Goal: Information Seeking & Learning: Learn about a topic

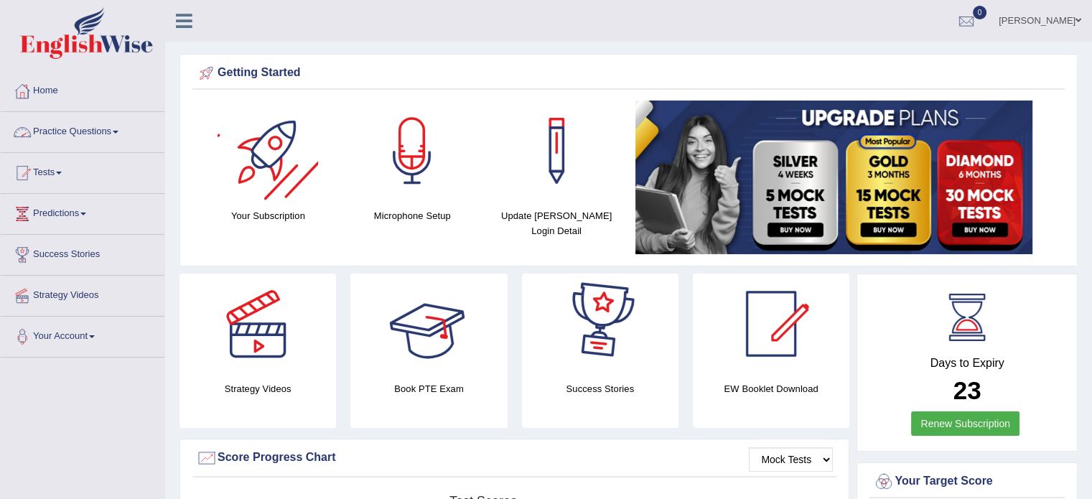
click at [103, 124] on link "Practice Questions" at bounding box center [83, 130] width 164 height 36
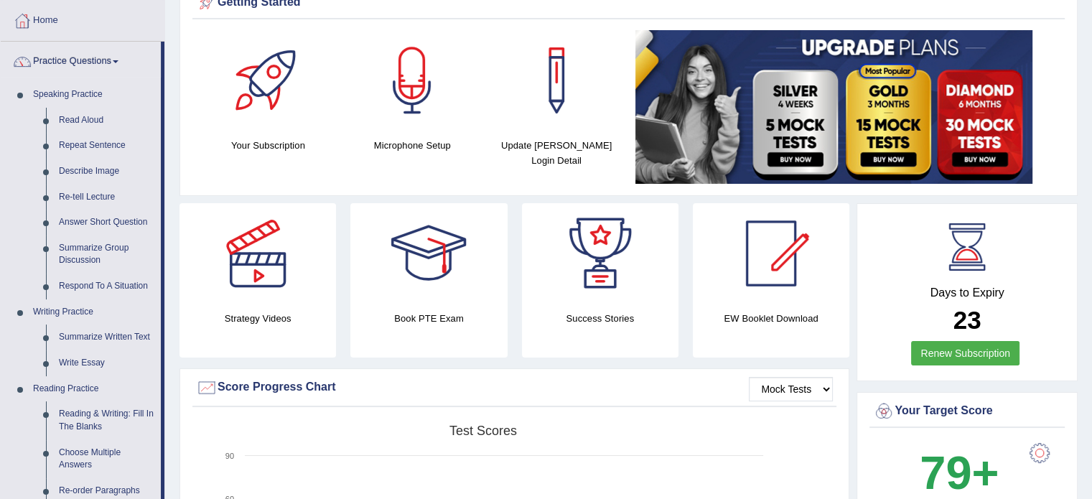
scroll to position [72, 0]
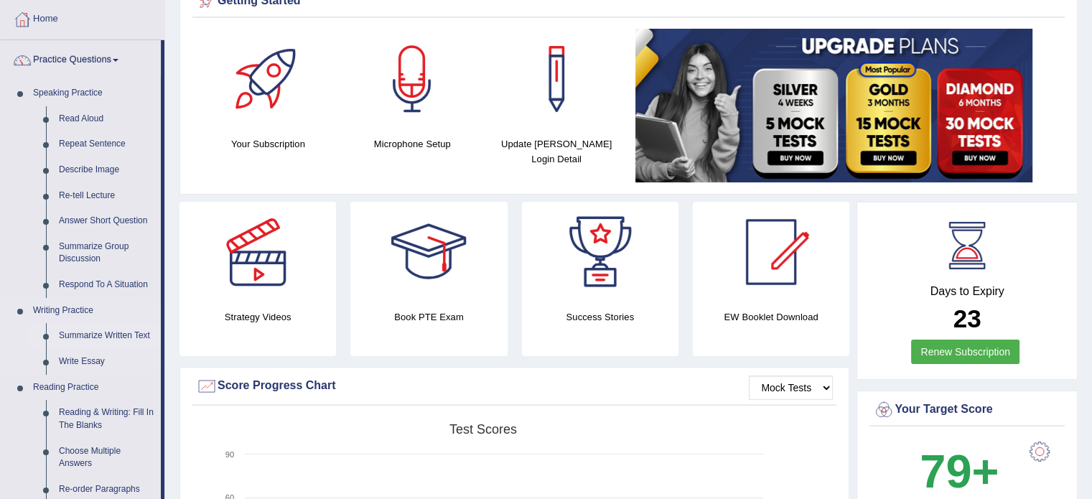
click at [106, 339] on link "Summarize Written Text" at bounding box center [106, 336] width 108 height 26
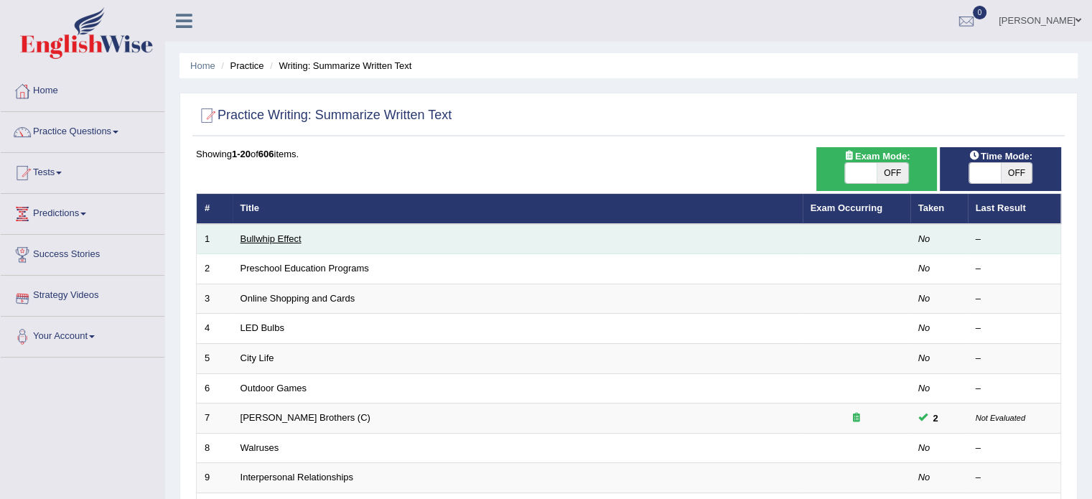
click at [260, 236] on link "Bullwhip Effect" at bounding box center [271, 238] width 61 height 11
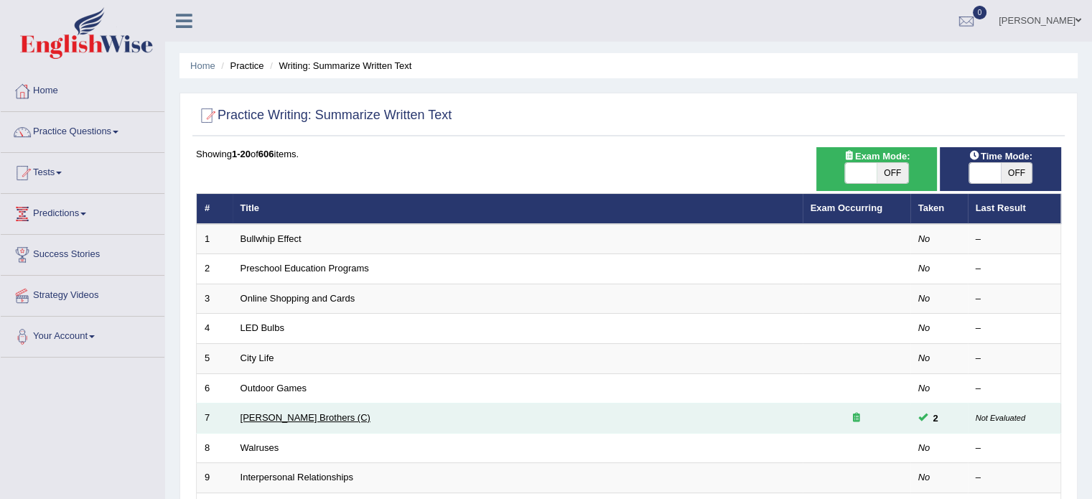
click at [267, 419] on link "[PERSON_NAME] Brothers (C)" at bounding box center [306, 417] width 130 height 11
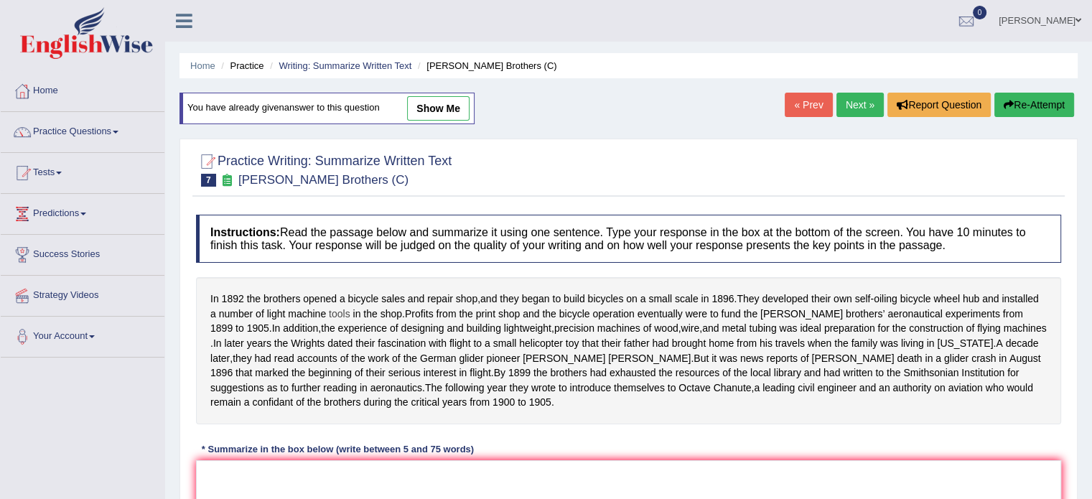
drag, startPoint x: 313, startPoint y: 307, endPoint x: 329, endPoint y: 307, distance: 15.8
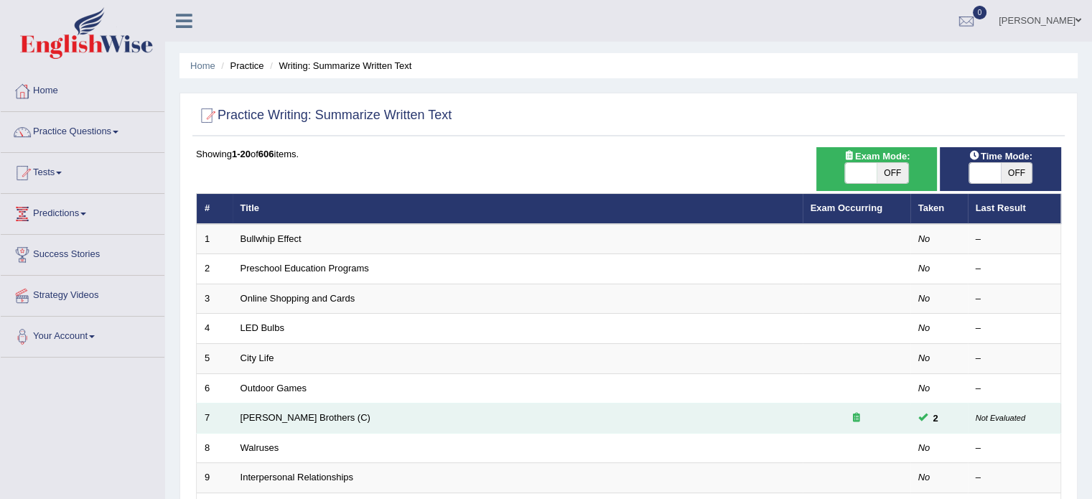
drag, startPoint x: 323, startPoint y: 413, endPoint x: 295, endPoint y: 415, distance: 27.4
click at [323, 412] on td "[PERSON_NAME] Brothers (C)" at bounding box center [518, 419] width 570 height 30
click at [293, 415] on link "[PERSON_NAME] Brothers (C)" at bounding box center [306, 417] width 130 height 11
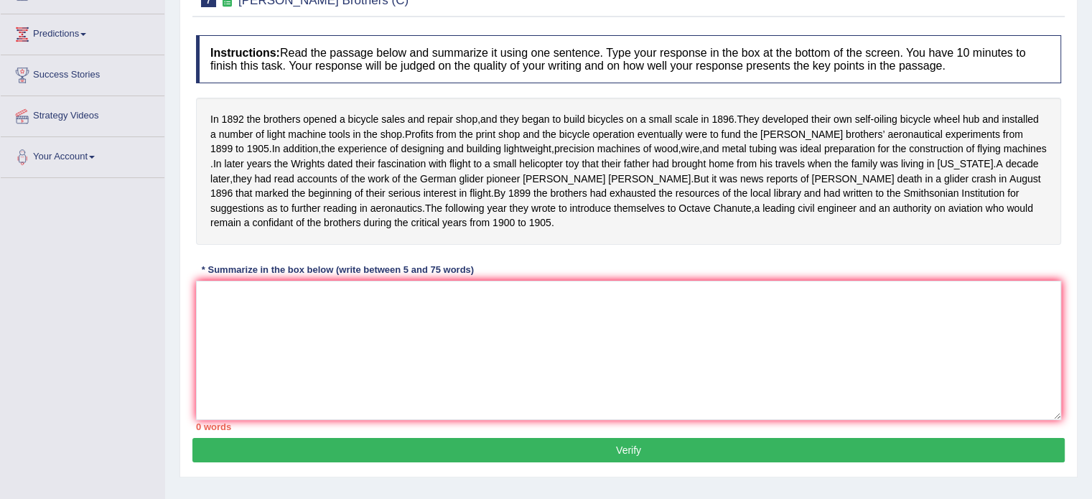
scroll to position [111, 0]
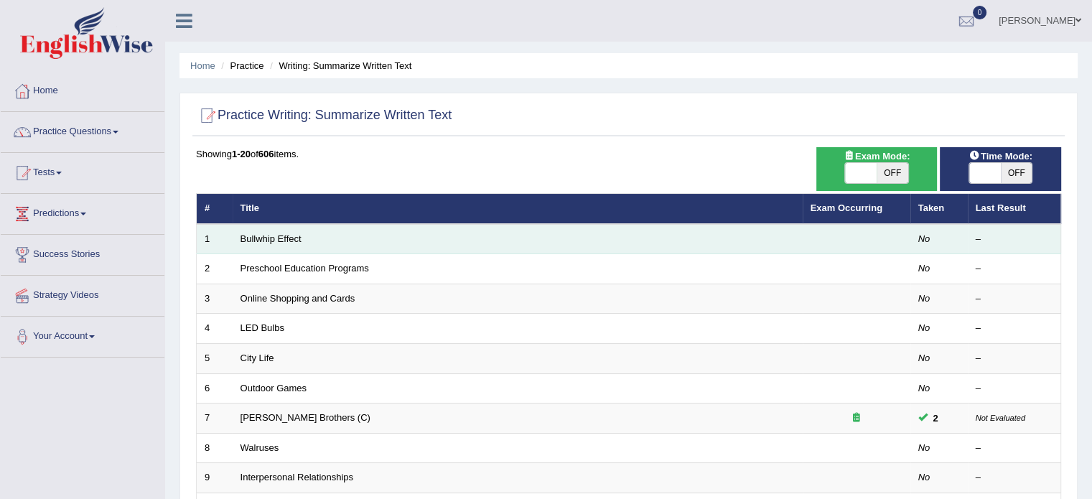
click at [267, 245] on td "Bullwhip Effect" at bounding box center [518, 239] width 570 height 30
click at [271, 233] on link "Bullwhip Effect" at bounding box center [271, 238] width 61 height 11
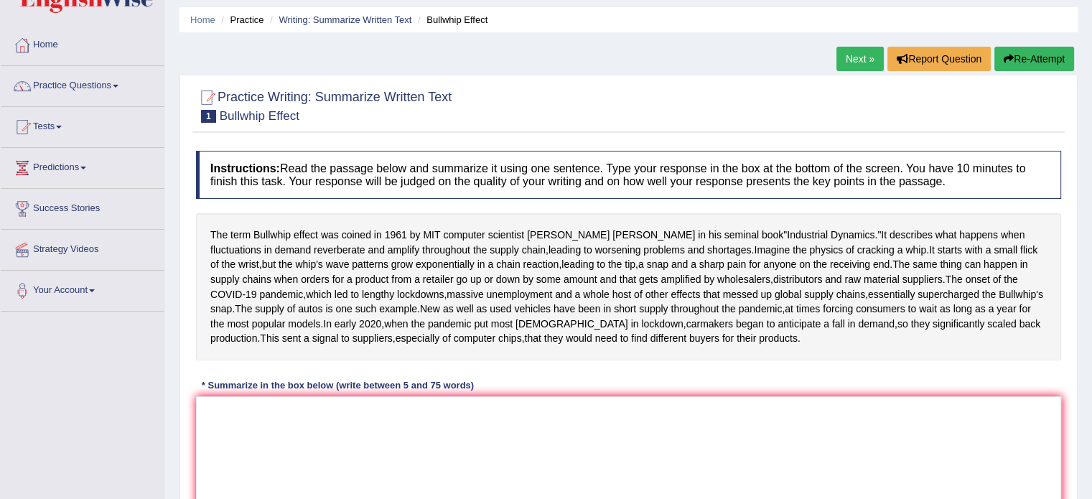
scroll to position [43, 0]
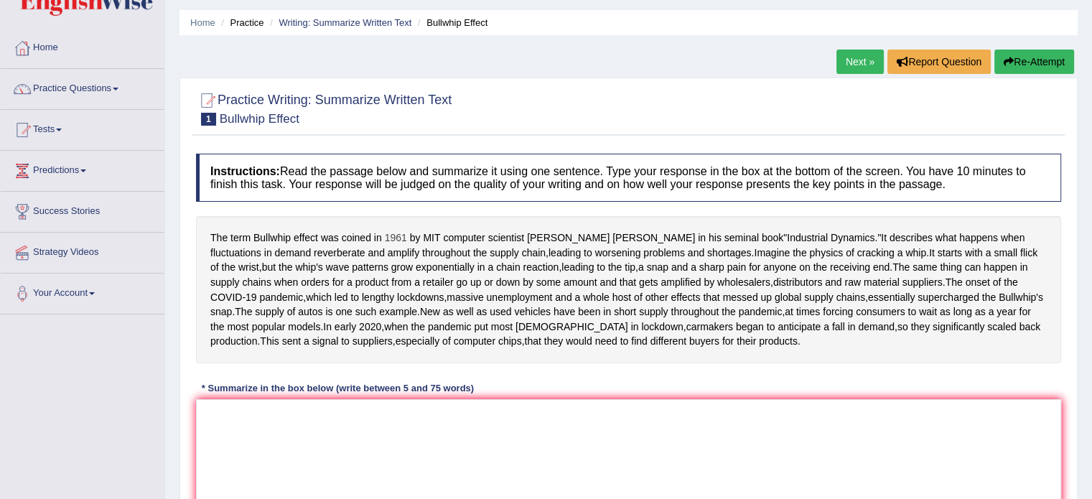
drag, startPoint x: 204, startPoint y: 230, endPoint x: 451, endPoint y: 278, distance: 251.7
click at [405, 238] on div "The term Bullwhip effect was coined in [DATE] by MIT computer scientist [PERSON…" at bounding box center [629, 289] width 866 height 147
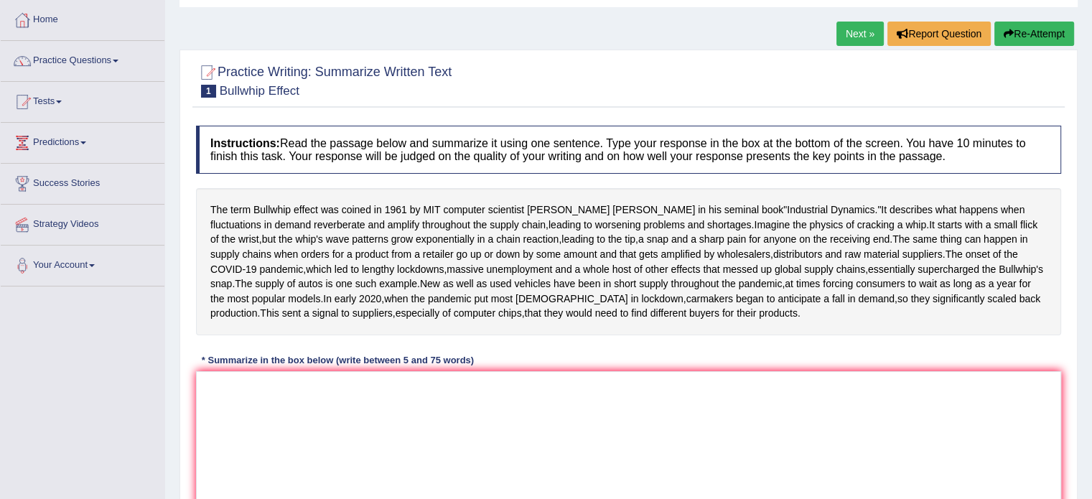
scroll to position [115, 0]
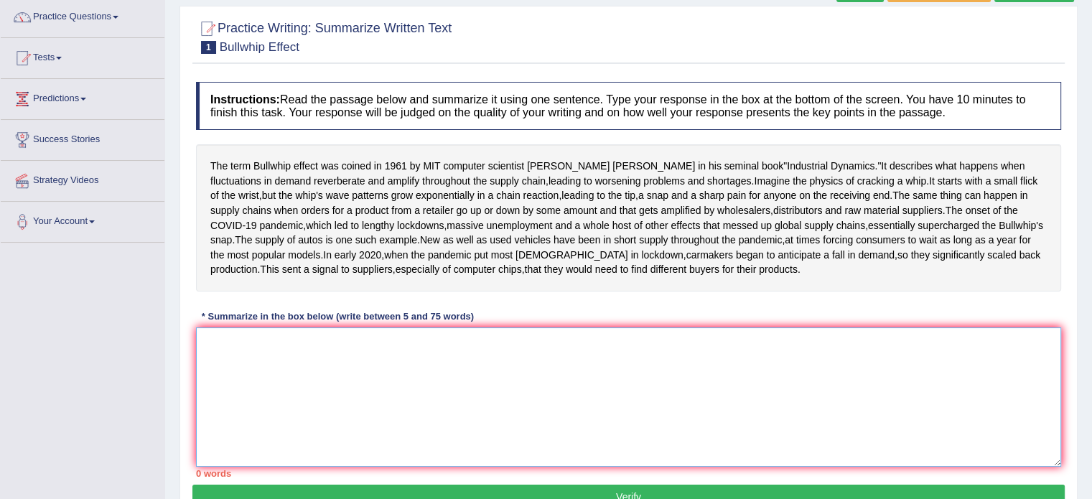
click at [468, 427] on textarea at bounding box center [629, 397] width 866 height 139
type textarea ","
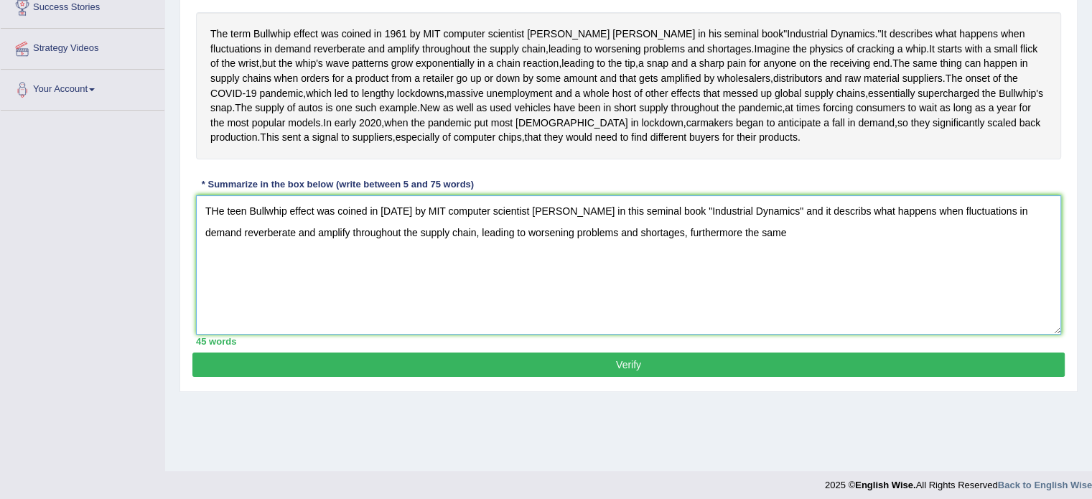
scroll to position [259, 0]
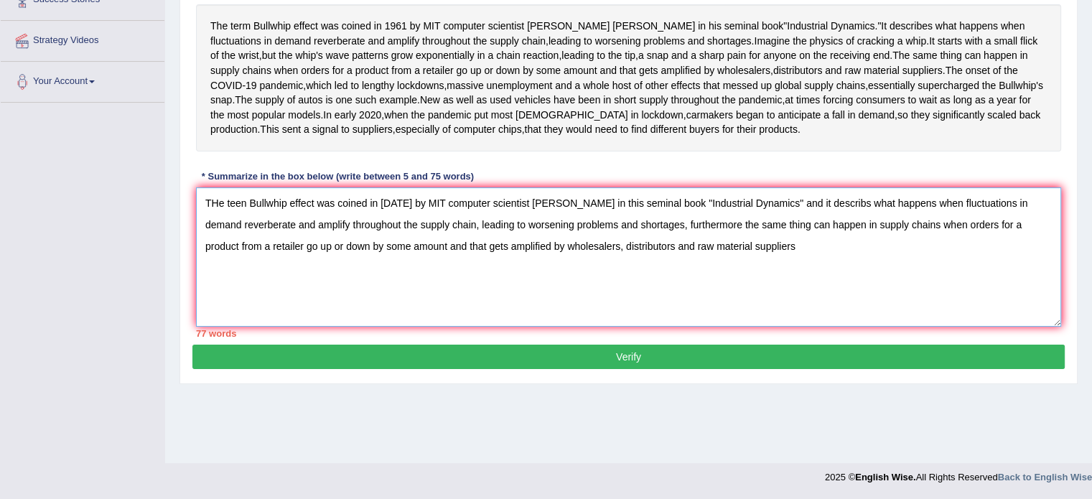
click at [636, 294] on textarea "THe teen Bullwhip effect was coined in 1961 by MIT computer scientist Jay Forre…" at bounding box center [629, 256] width 866 height 139
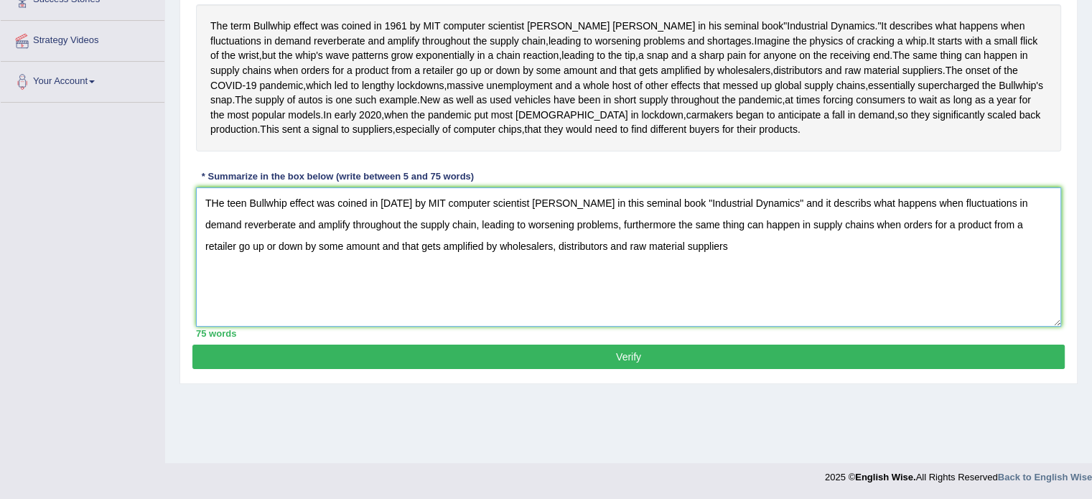
type textarea "THe teen Bullwhip effect was coined in 1961 by MIT computer scientist Jay Forre…"
click at [772, 369] on button "Verify" at bounding box center [628, 357] width 873 height 24
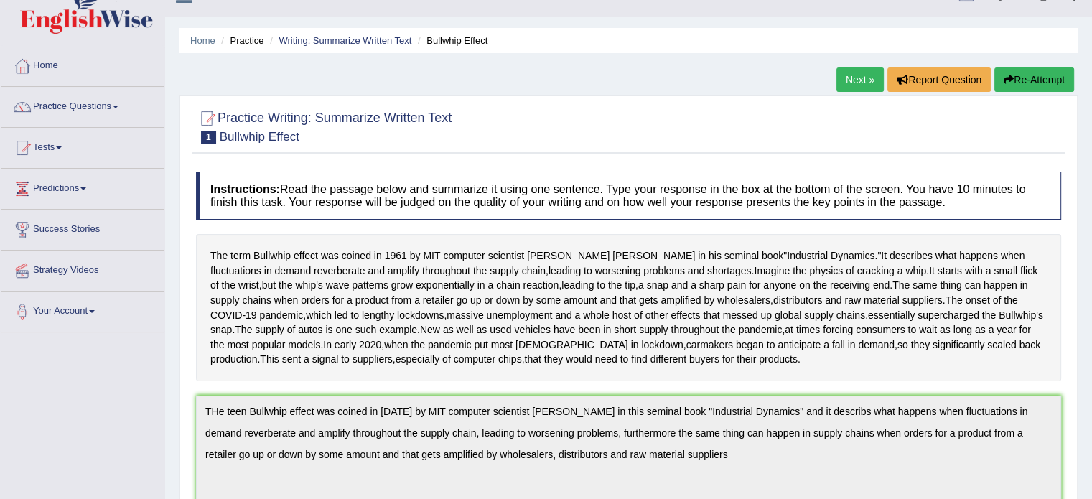
scroll to position [0, 0]
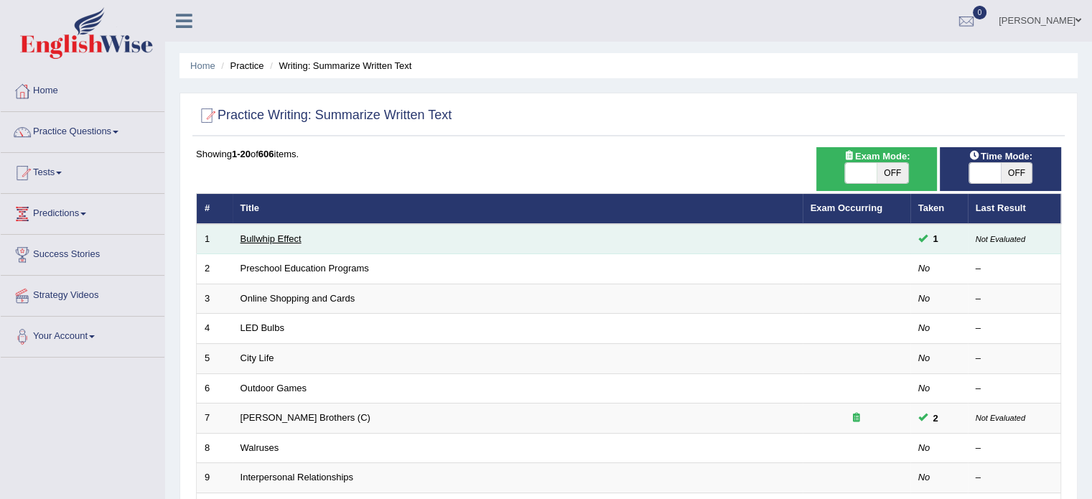
click at [254, 236] on link "Bullwhip Effect" at bounding box center [271, 238] width 61 height 11
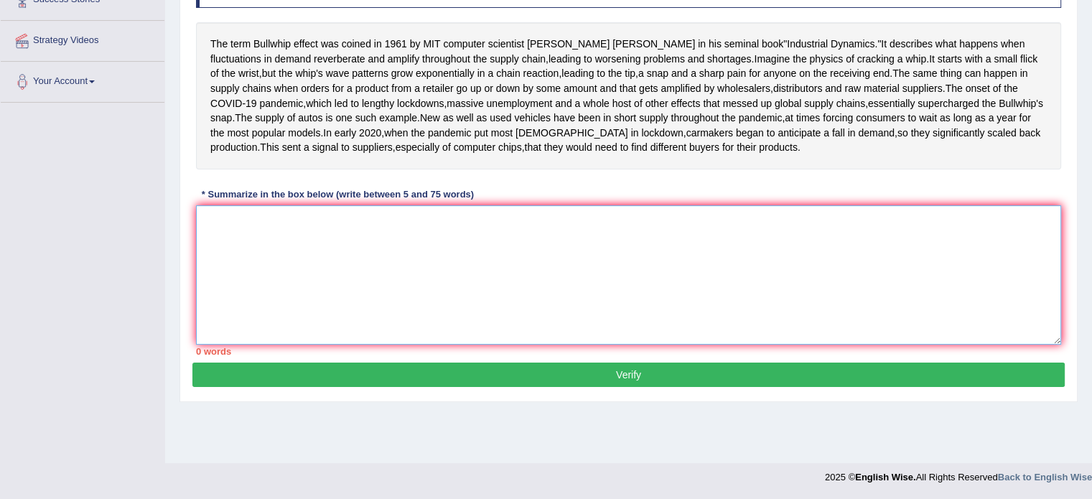
click at [356, 334] on textarea at bounding box center [629, 274] width 866 height 139
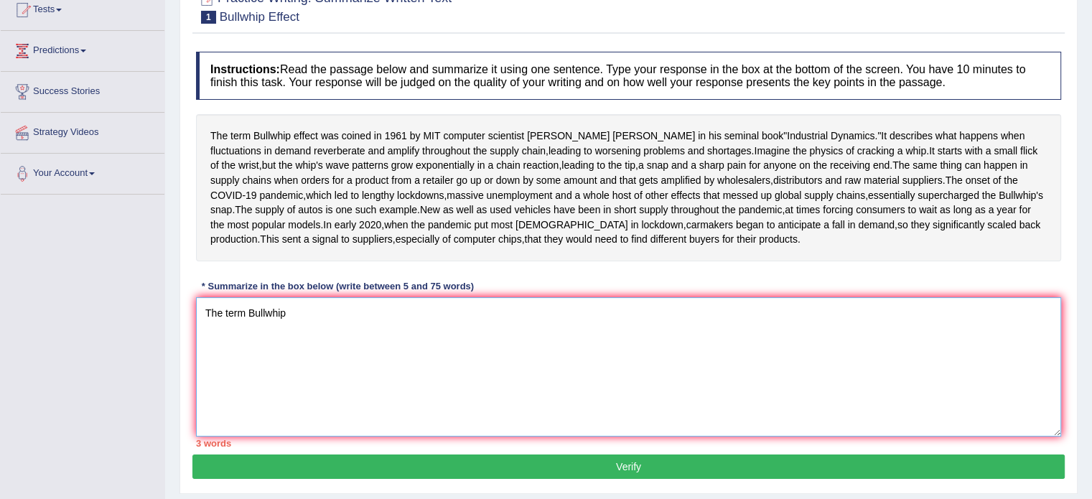
scroll to position [204, 0]
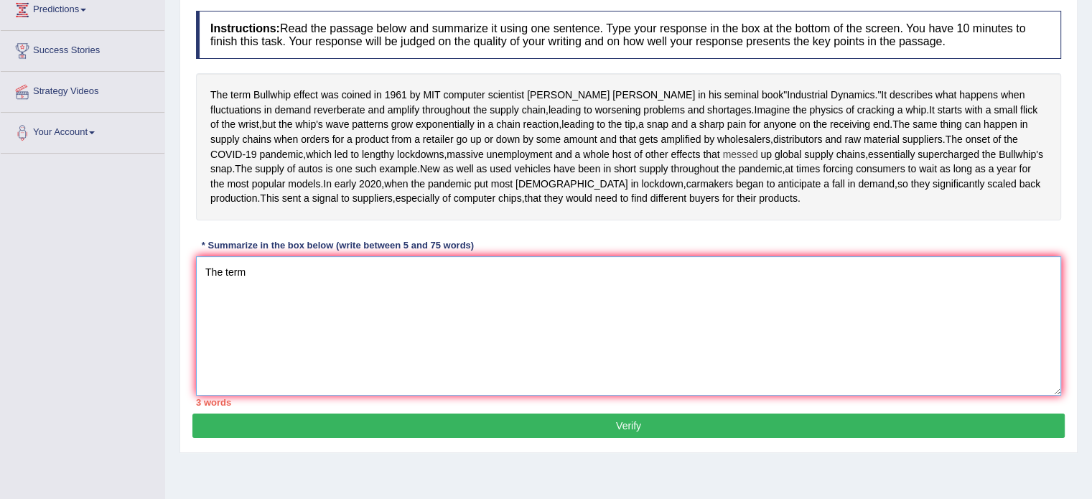
type textarea "The"
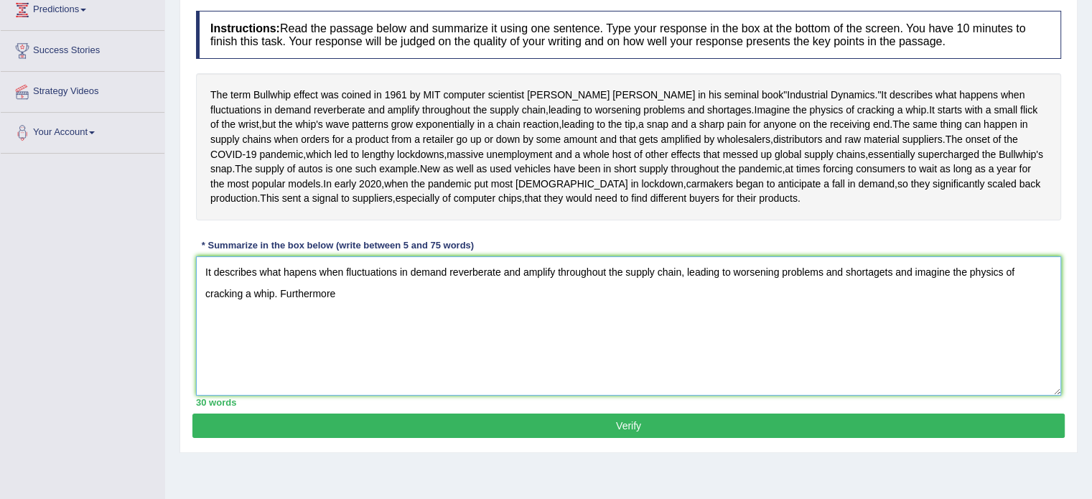
click at [312, 370] on textarea "It describes what hapens when fluctuations in demand reverberate and amplify th…" at bounding box center [629, 325] width 866 height 139
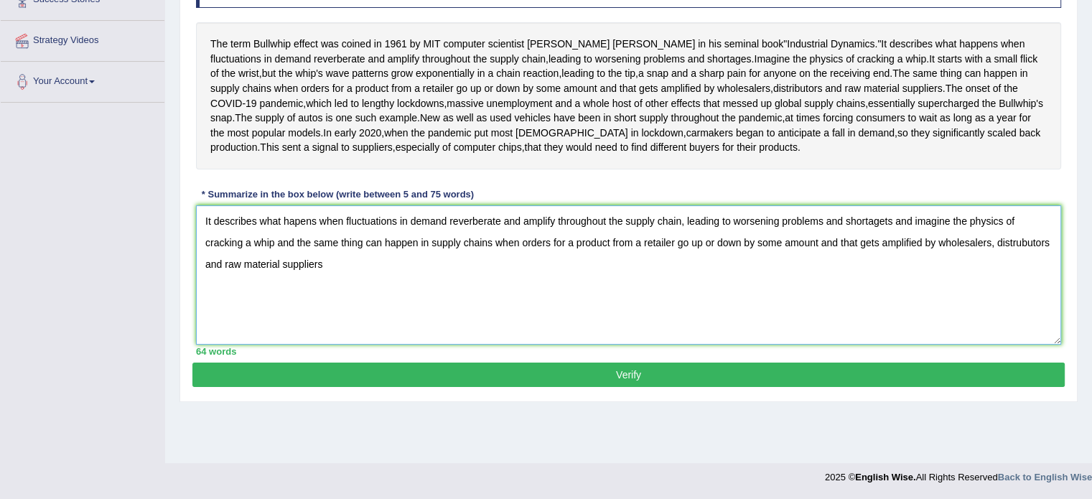
scroll to position [276, 0]
type textarea "It describes what hapens when fluctuations in demand reverberate and amplify th…"
click at [338, 387] on button "Verify" at bounding box center [628, 375] width 873 height 24
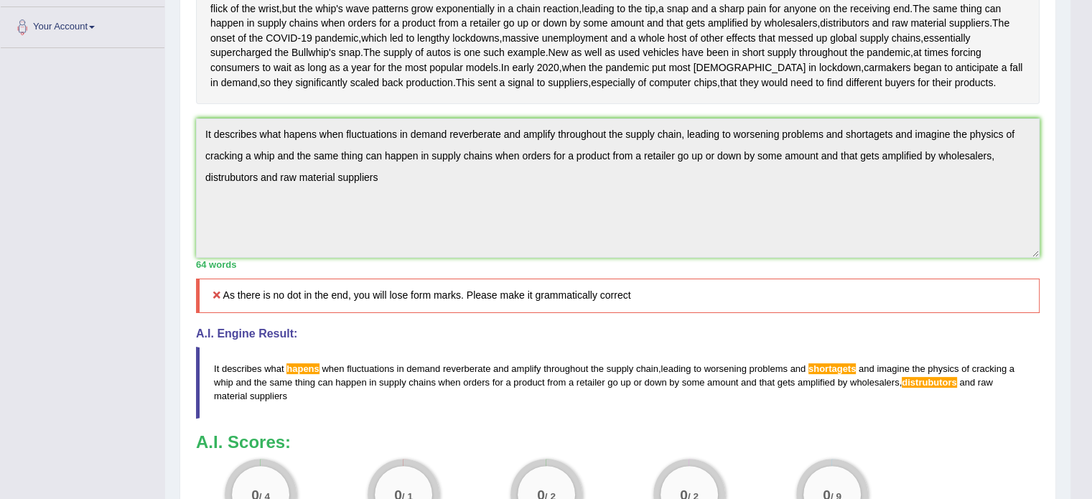
scroll to position [282, 0]
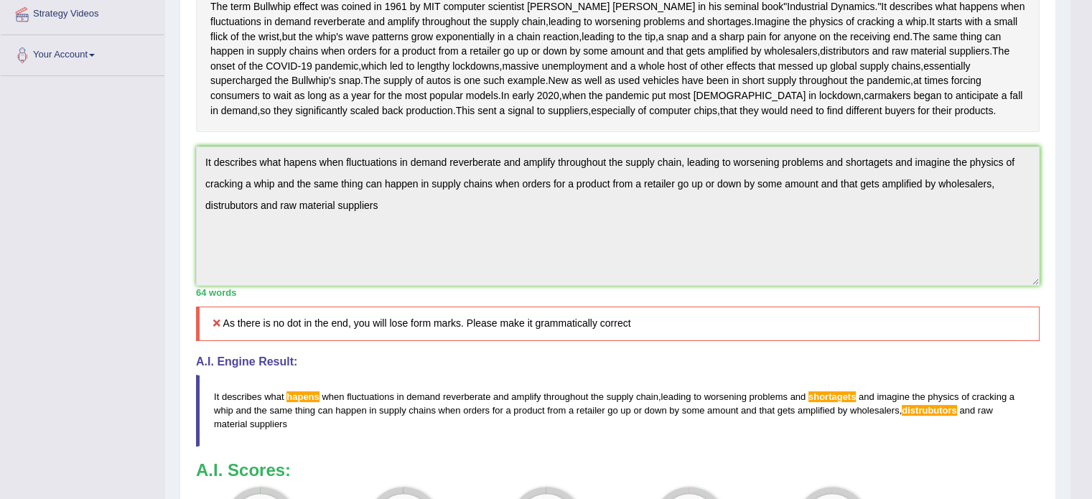
drag, startPoint x: 491, startPoint y: 379, endPoint x: 494, endPoint y: 370, distance: 9.1
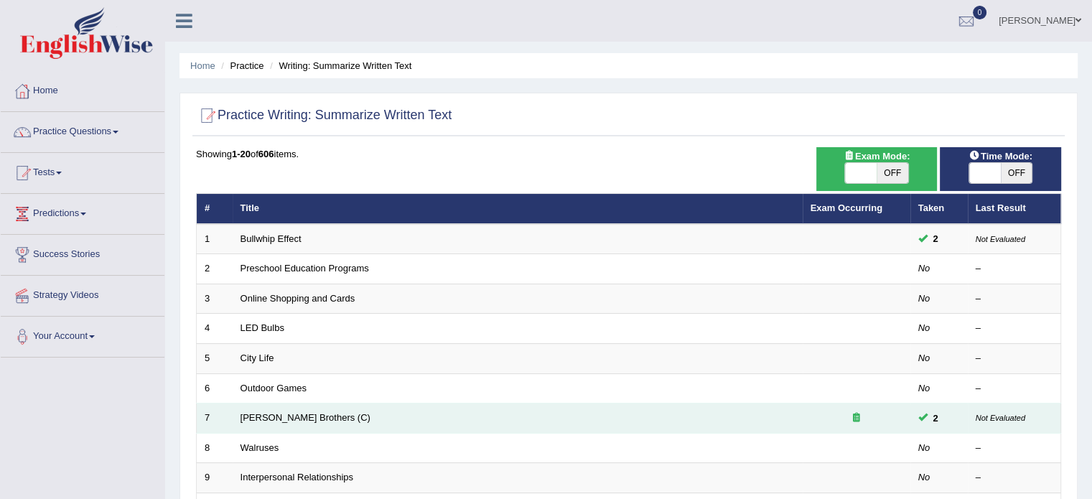
click at [859, 415] on icon at bounding box center [856, 417] width 7 height 9
click at [857, 416] on icon at bounding box center [856, 417] width 7 height 9
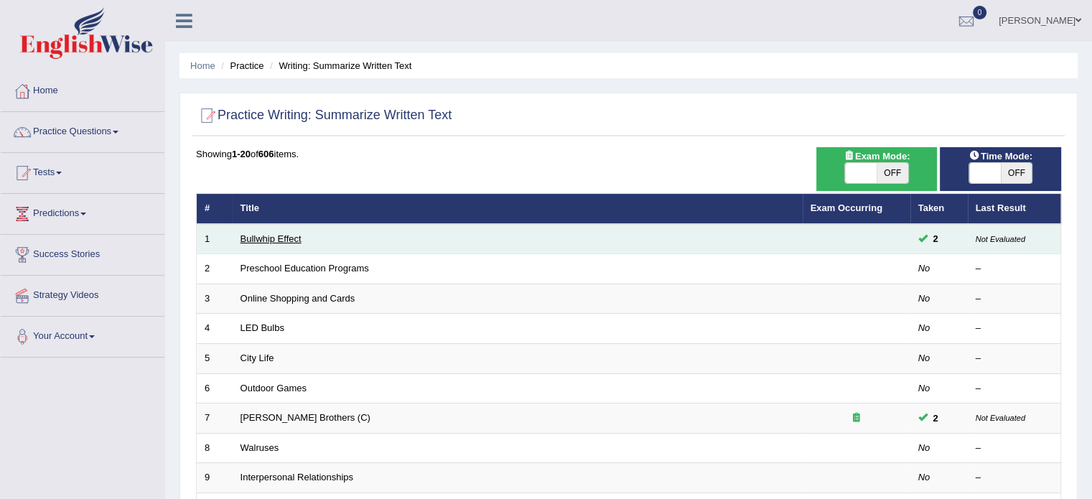
click at [287, 237] on link "Bullwhip Effect" at bounding box center [271, 238] width 61 height 11
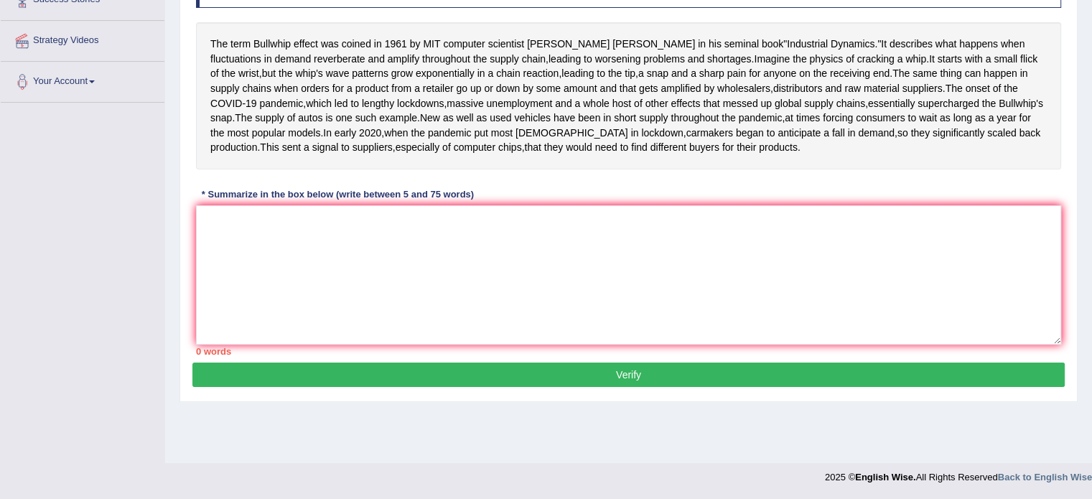
scroll to position [276, 0]
click at [364, 288] on textarea at bounding box center [629, 274] width 866 height 139
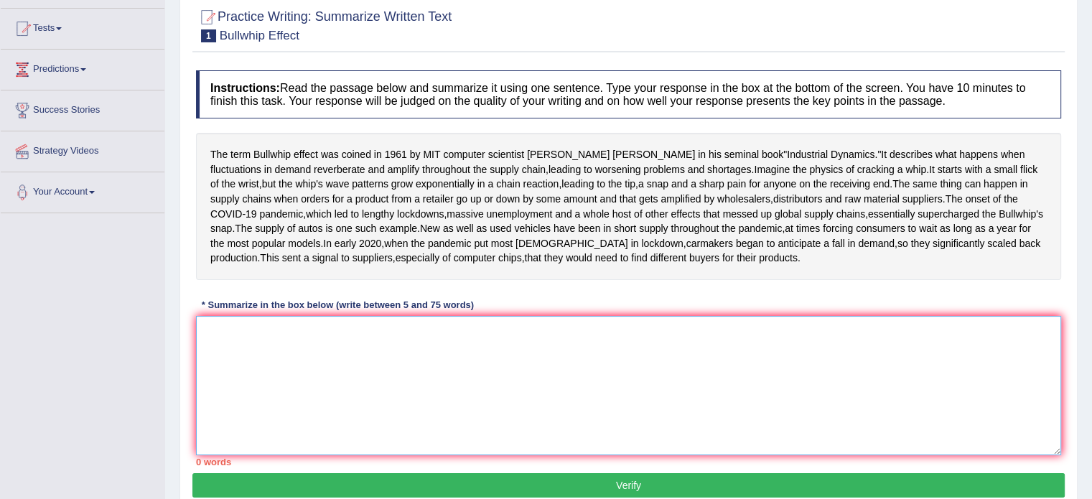
scroll to position [132, 0]
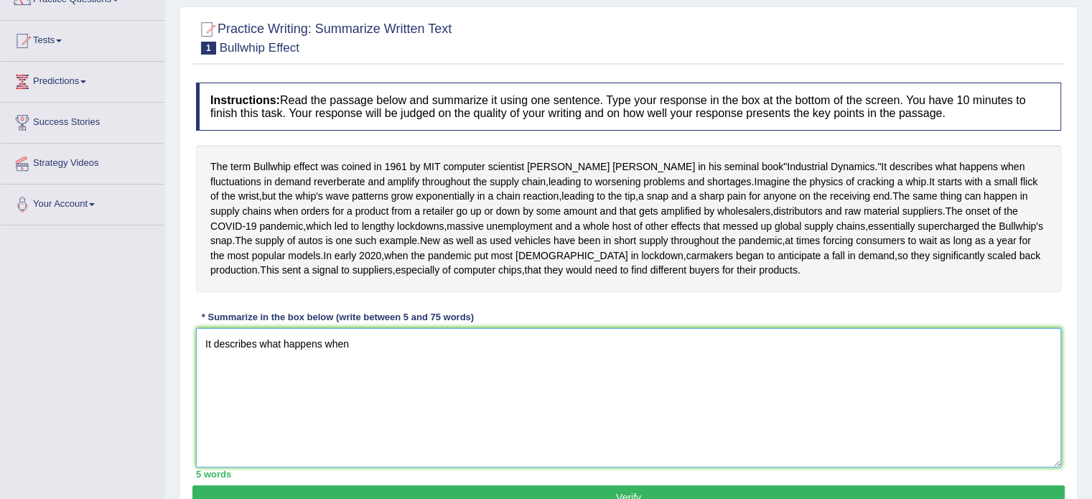
type textarea "-"
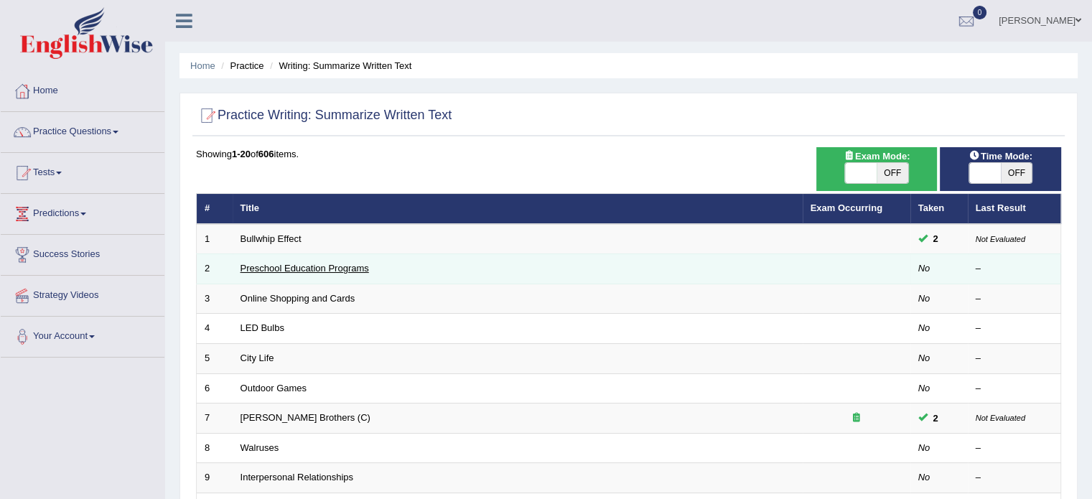
click at [348, 264] on link "Preschool Education Programs" at bounding box center [305, 268] width 129 height 11
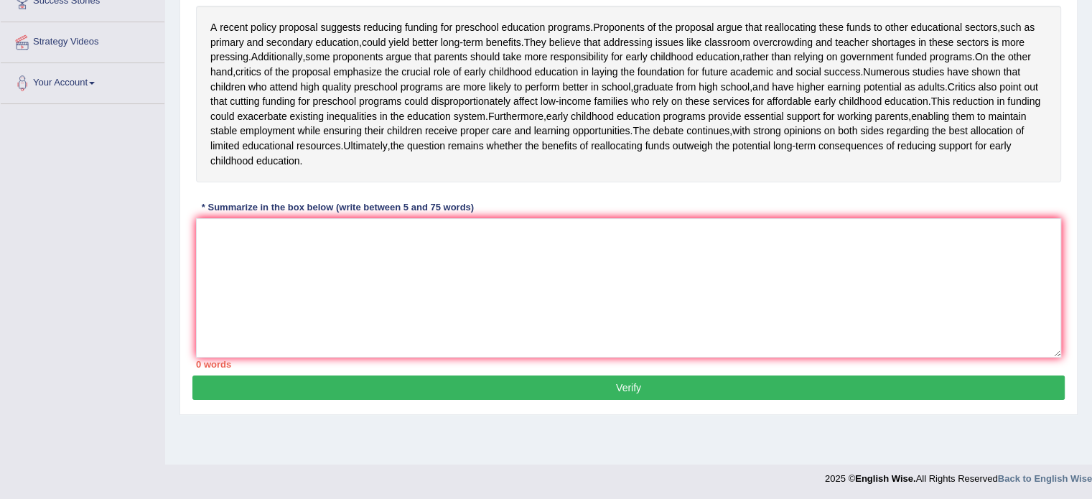
scroll to position [255, 0]
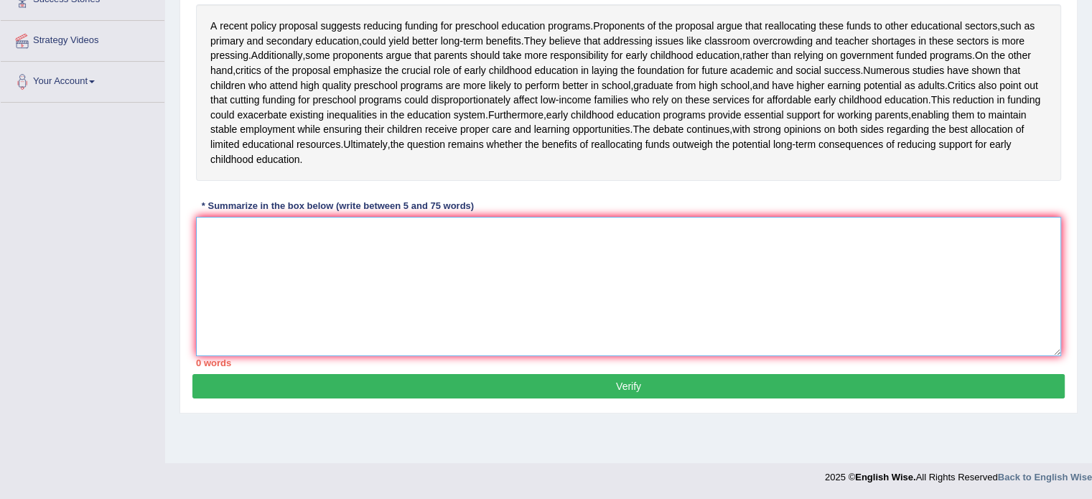
click at [510, 312] on textarea at bounding box center [629, 286] width 866 height 139
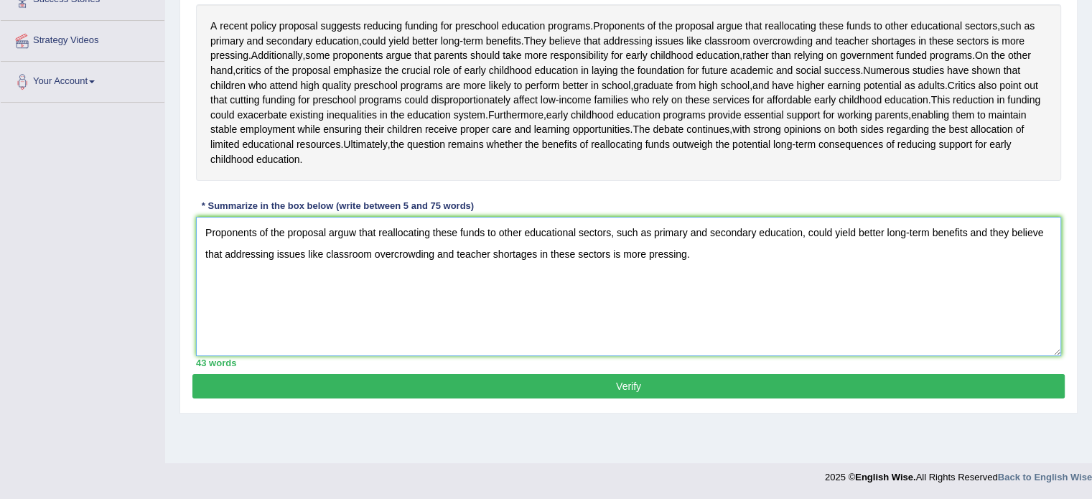
type textarea "Proponents of the proposal arguw that reallocating these funds to other educati…"
click at [529, 399] on button "Verify" at bounding box center [628, 386] width 873 height 24
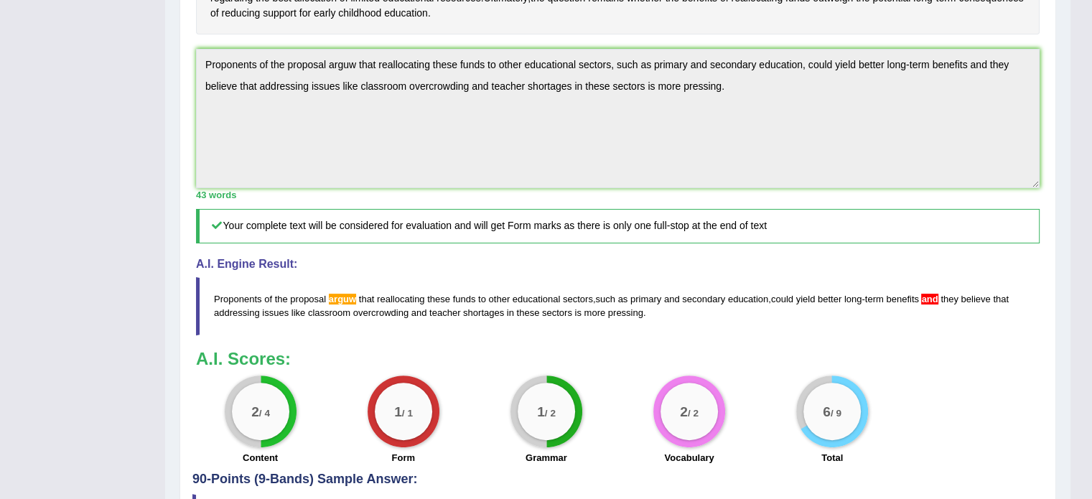
scroll to position [399, 0]
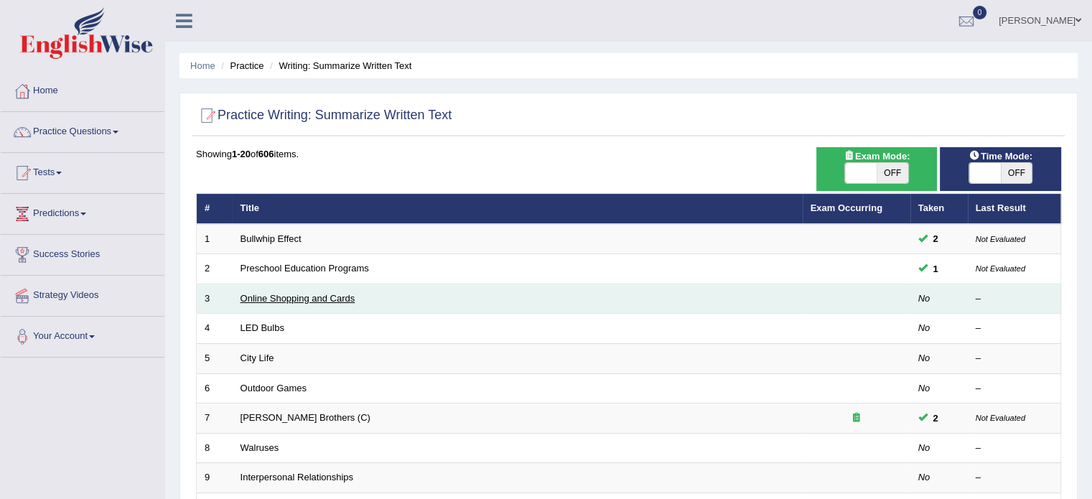
click at [331, 297] on link "Online Shopping and Cards" at bounding box center [298, 298] width 115 height 11
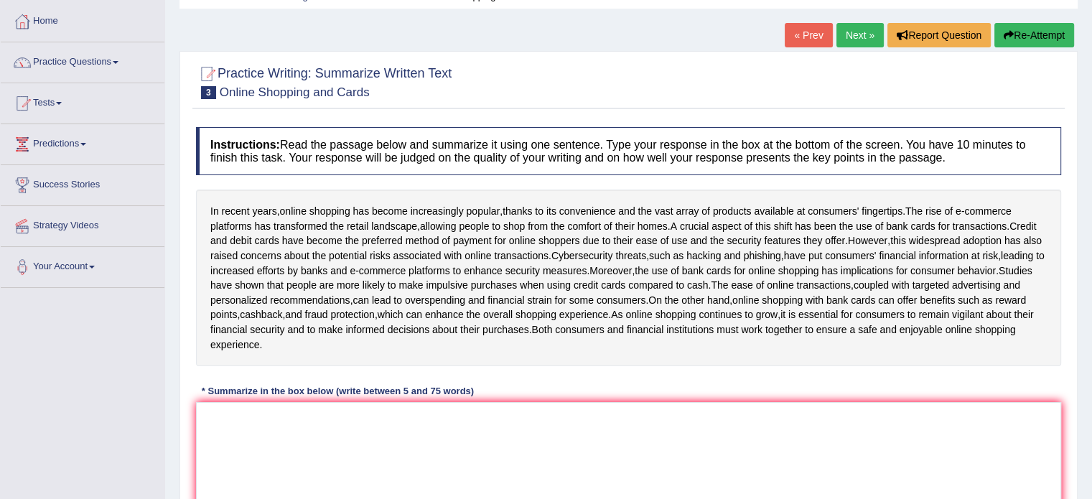
scroll to position [72, 0]
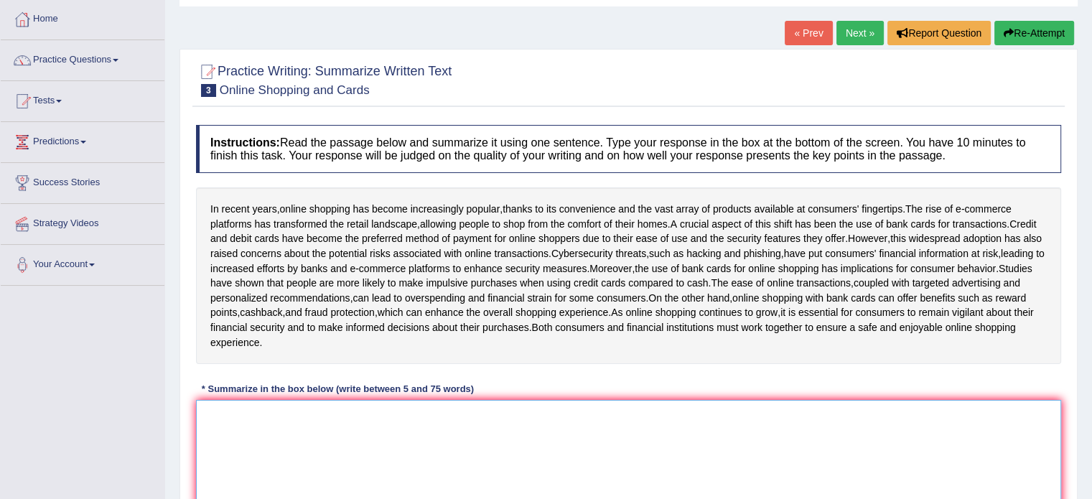
click at [889, 465] on textarea at bounding box center [629, 469] width 866 height 139
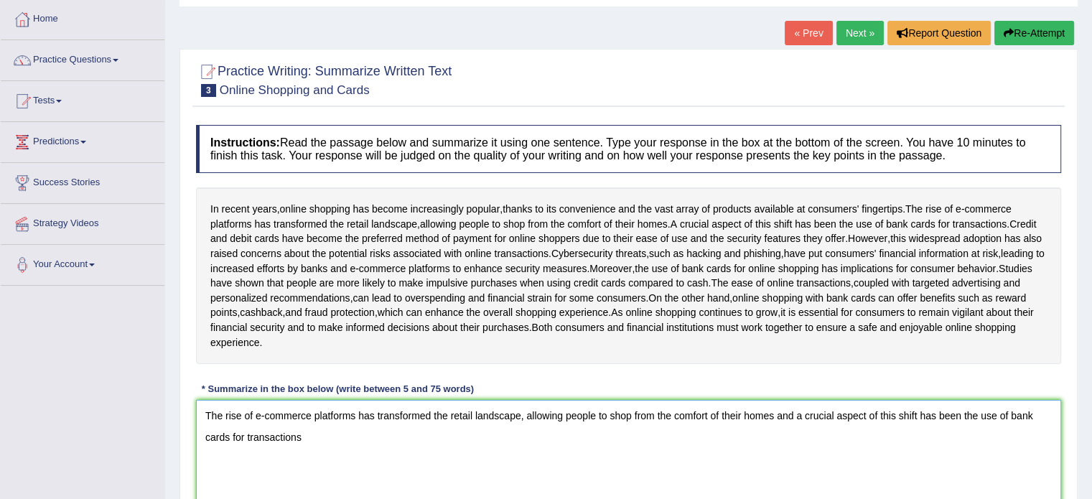
click at [773, 430] on textarea "The rise of e-commerce platforms has transformed the retail landscape, allowing…" at bounding box center [629, 469] width 866 height 139
click at [514, 419] on textarea "The rise of e-commerce platforms has transformed the retail landscape, allowing…" at bounding box center [629, 469] width 866 height 139
click at [448, 459] on textarea "The rise of e-commerce platforms has transformed the retail landscape, allowing…" at bounding box center [629, 469] width 866 height 139
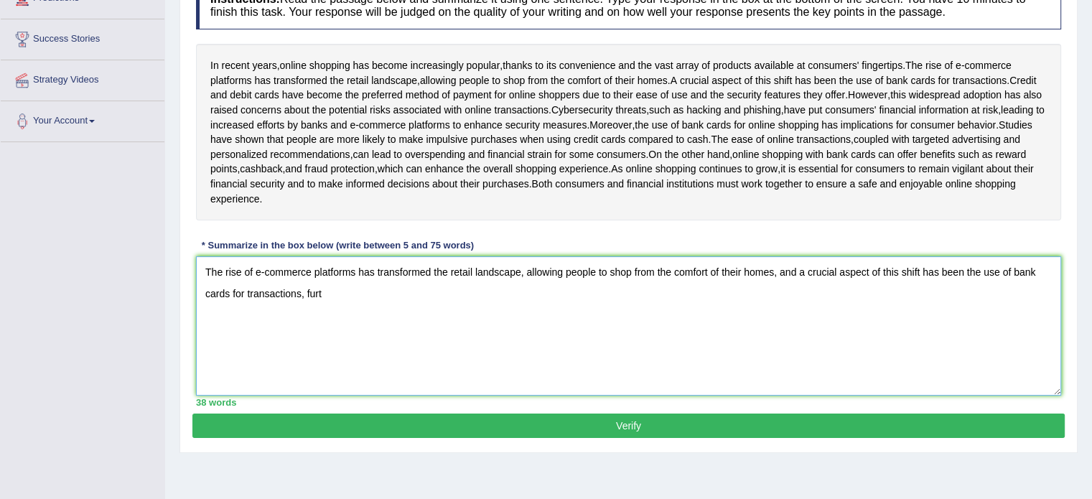
scroll to position [255, 0]
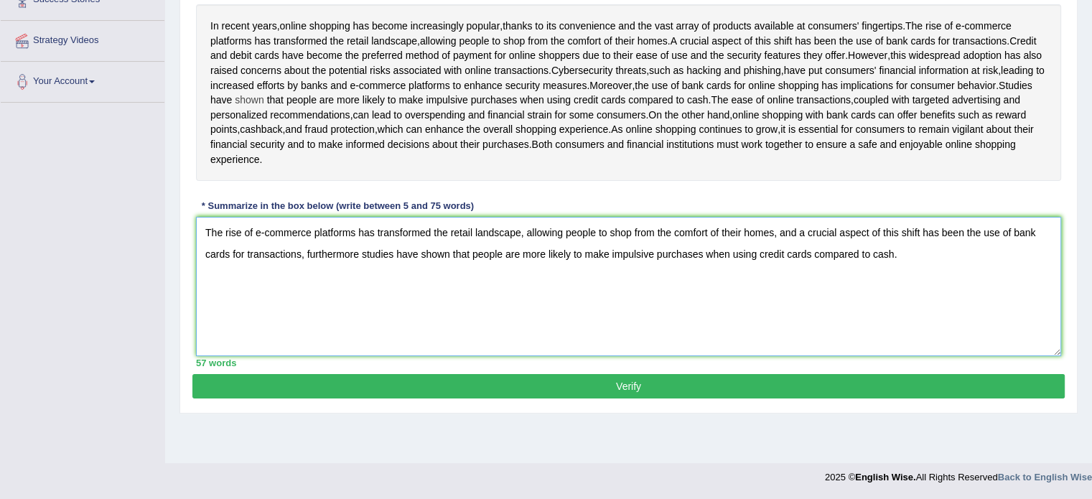
type textarea "The rise of e-commerce platforms has transformed the retail landscape, allowing…"
click at [264, 108] on span "shown" at bounding box center [249, 100] width 29 height 15
click at [730, 131] on icon at bounding box center [729, 134] width 6 height 6
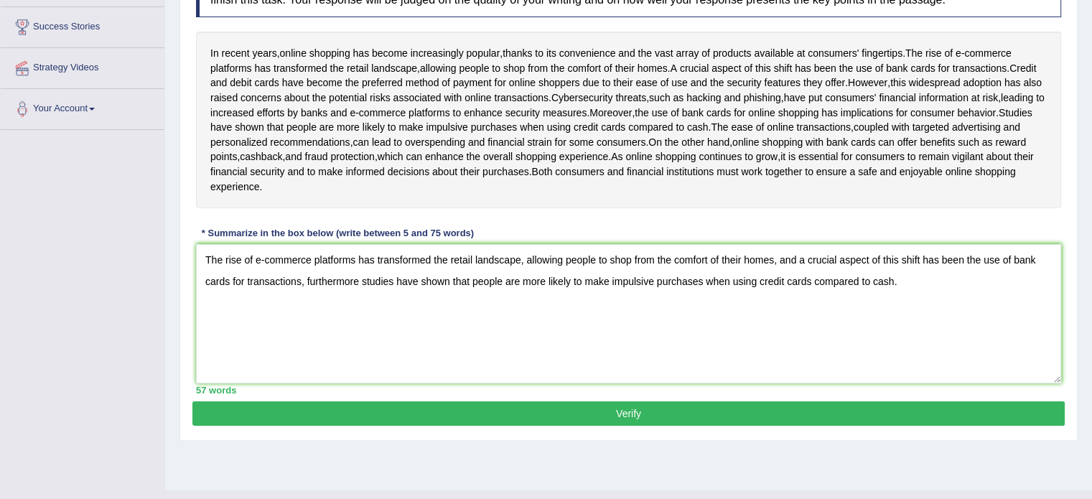
scroll to position [183, 0]
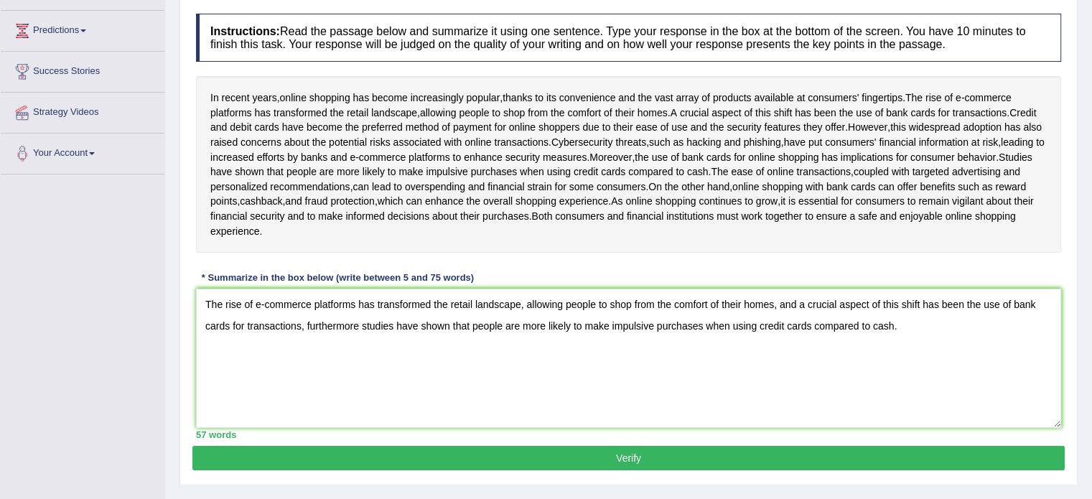
click at [720, 470] on button "Verify" at bounding box center [628, 458] width 873 height 24
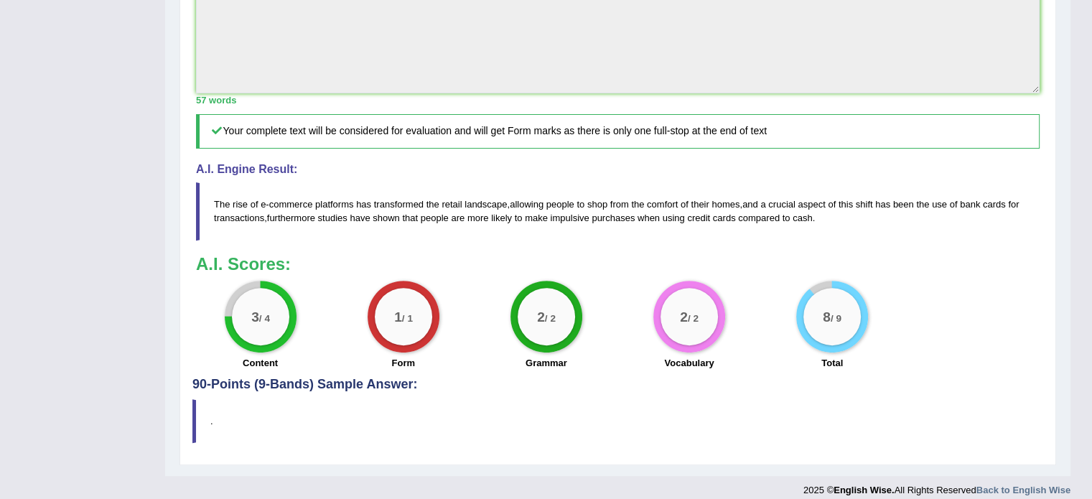
scroll to position [521, 0]
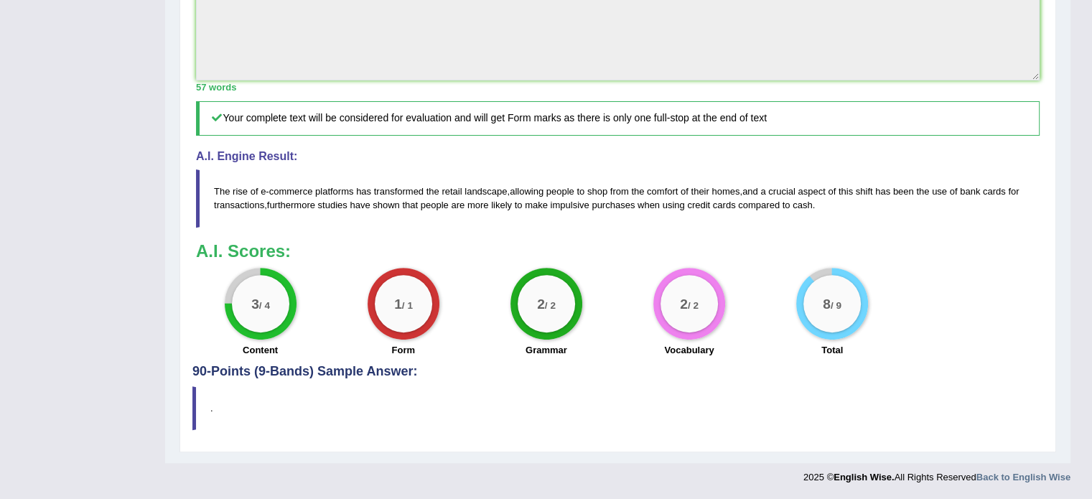
drag, startPoint x: 618, startPoint y: 94, endPoint x: 621, endPoint y: 83, distance: 11.0
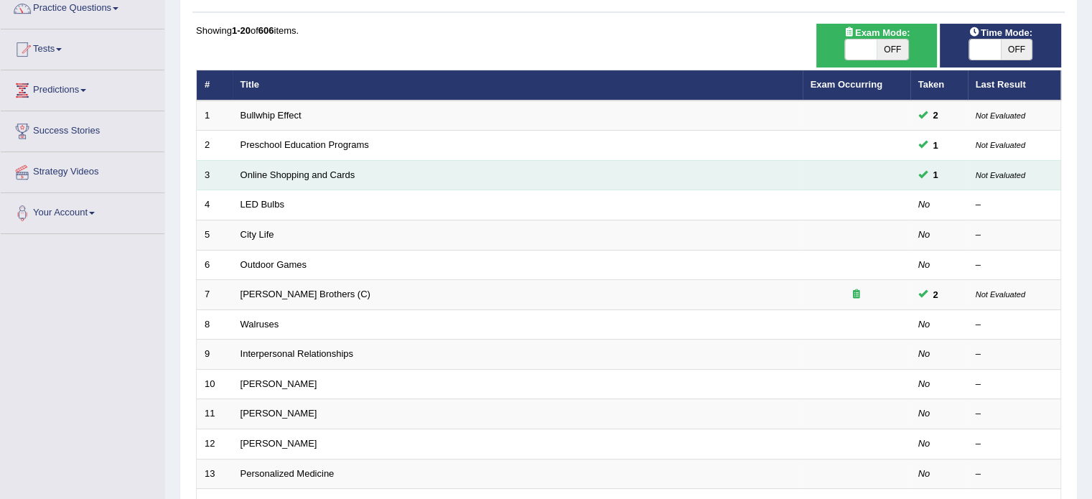
scroll to position [144, 0]
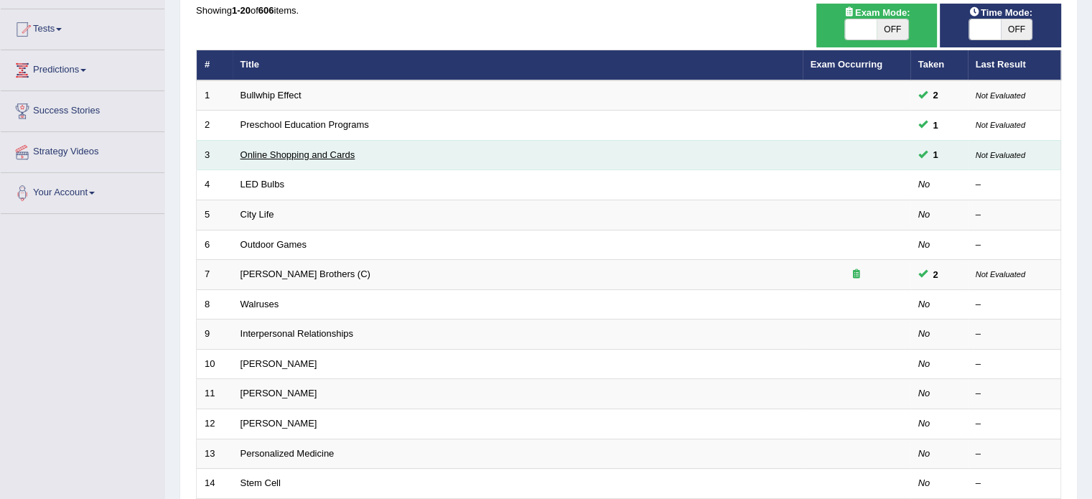
click at [290, 152] on link "Online Shopping and Cards" at bounding box center [298, 154] width 115 height 11
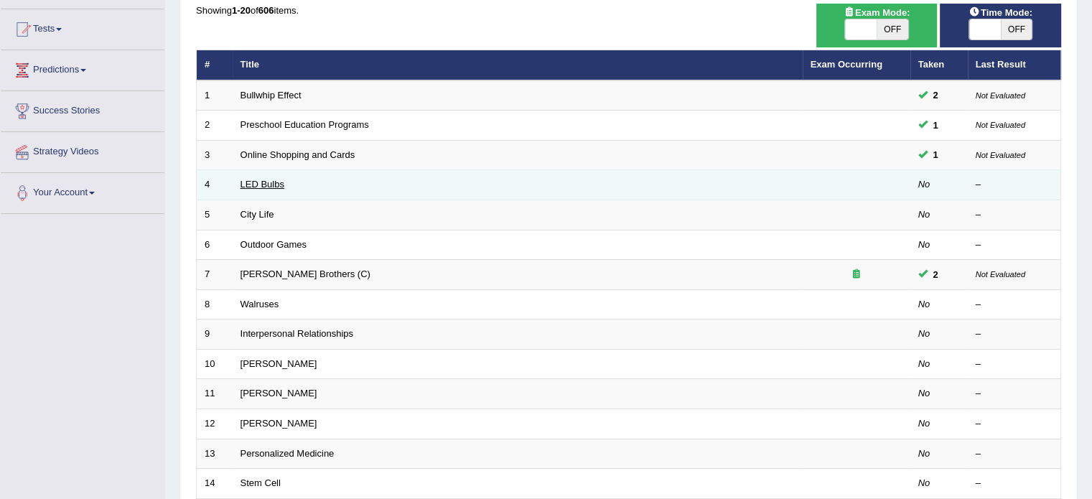
click at [264, 181] on link "LED Bulbs" at bounding box center [263, 184] width 44 height 11
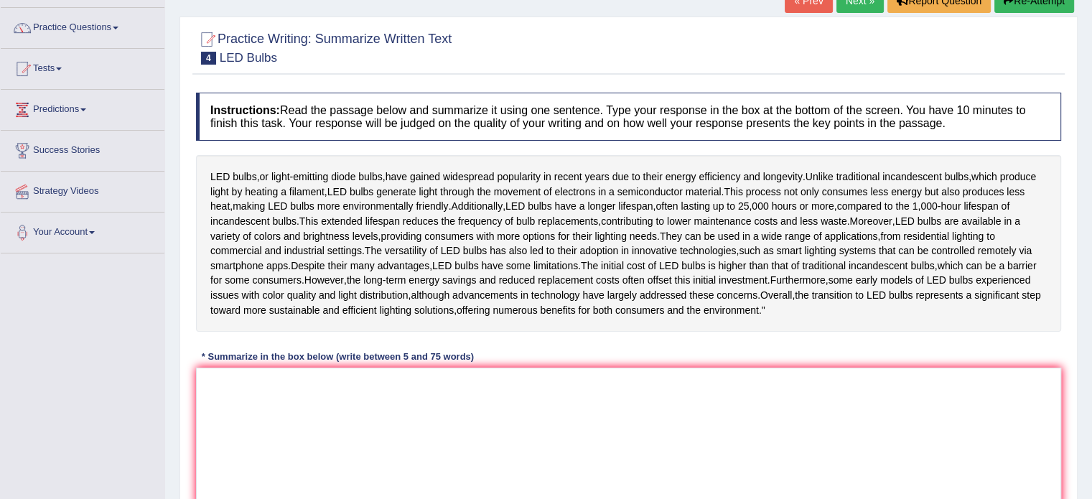
scroll to position [144, 0]
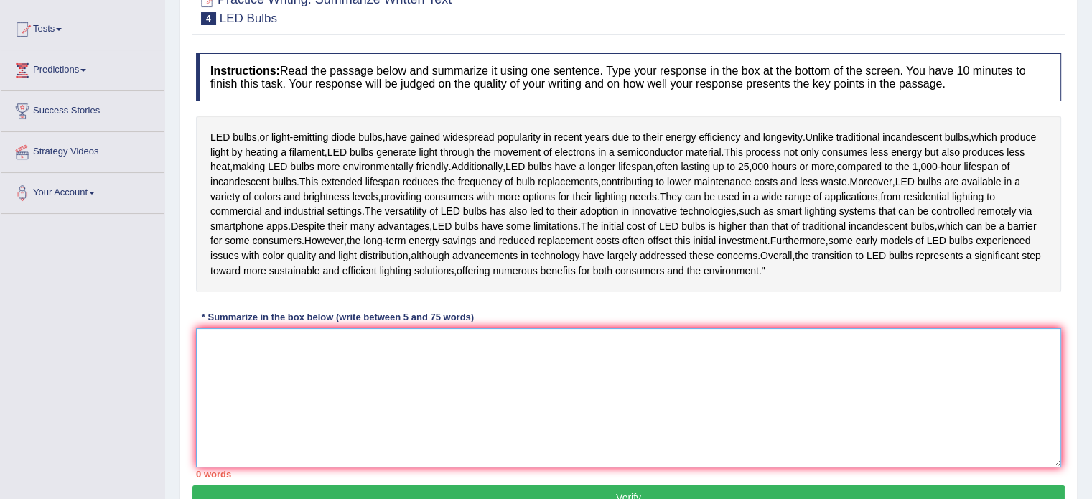
click at [651, 398] on textarea at bounding box center [629, 397] width 866 height 139
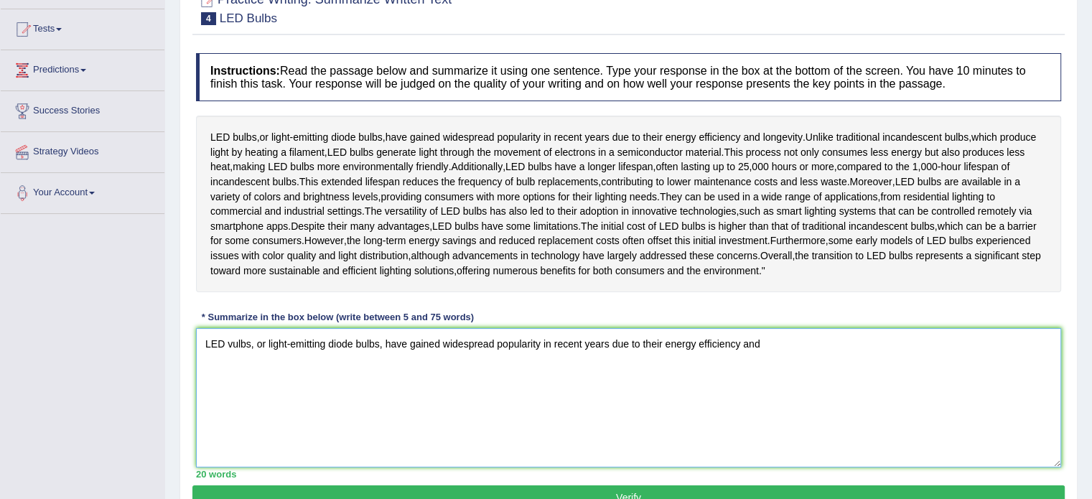
type textarea "LED vulbs, or light-emitting diode bulbs, have gained widespread popularity in …"
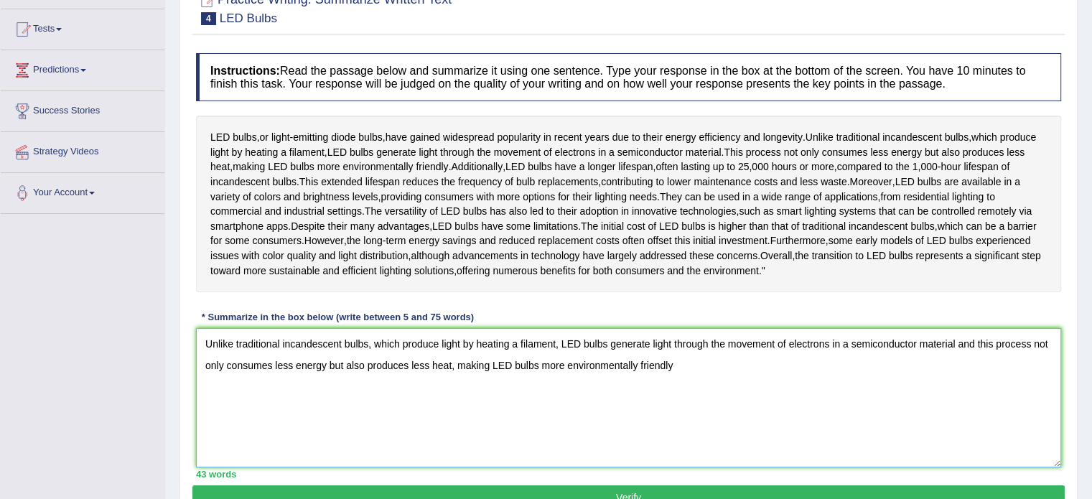
type textarea "Unlike traditional incandescent bulbs, which produce light by heating a filamen…"
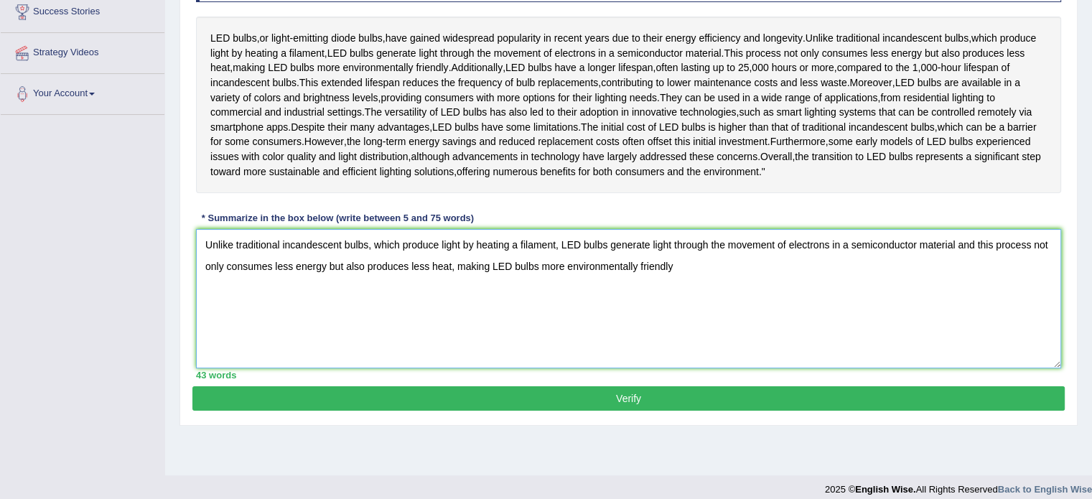
scroll to position [259, 0]
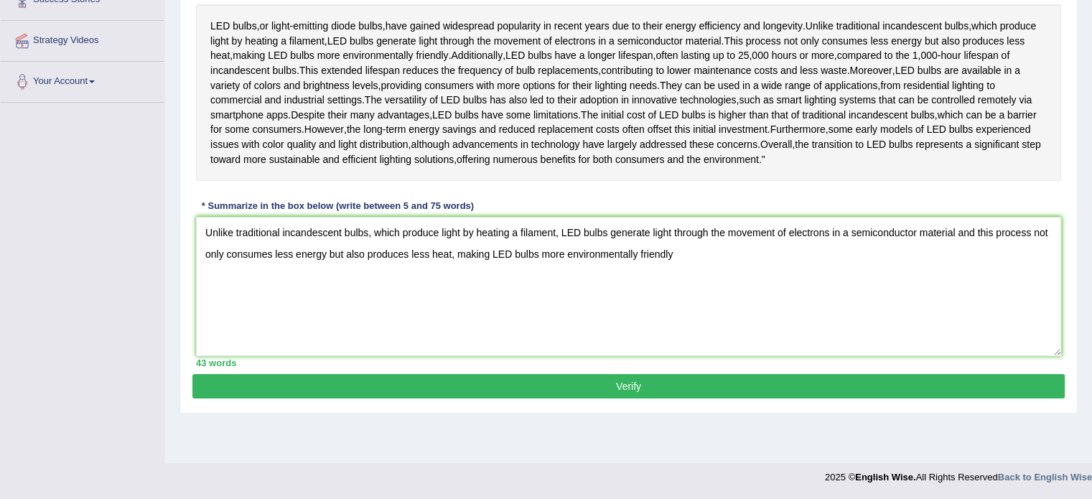
click at [681, 399] on button "Verify" at bounding box center [628, 386] width 873 height 24
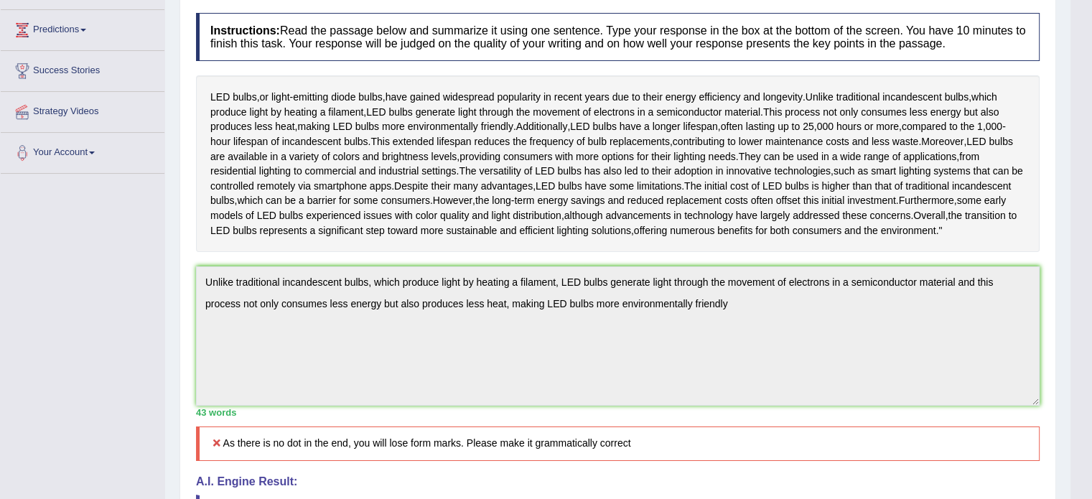
scroll to position [183, 0]
drag, startPoint x: 752, startPoint y: 328, endPoint x: 730, endPoint y: 298, distance: 37.5
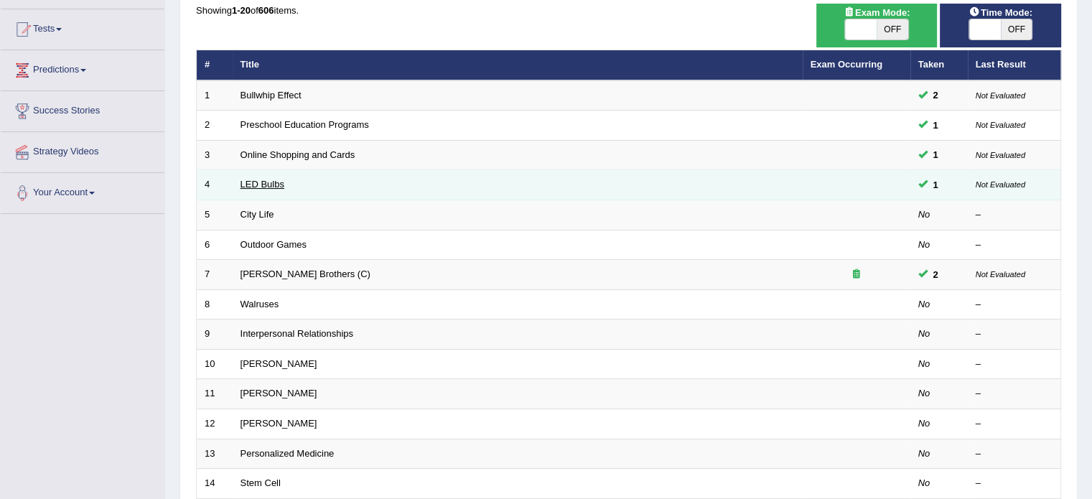
click at [249, 180] on link "LED Bulbs" at bounding box center [263, 184] width 44 height 11
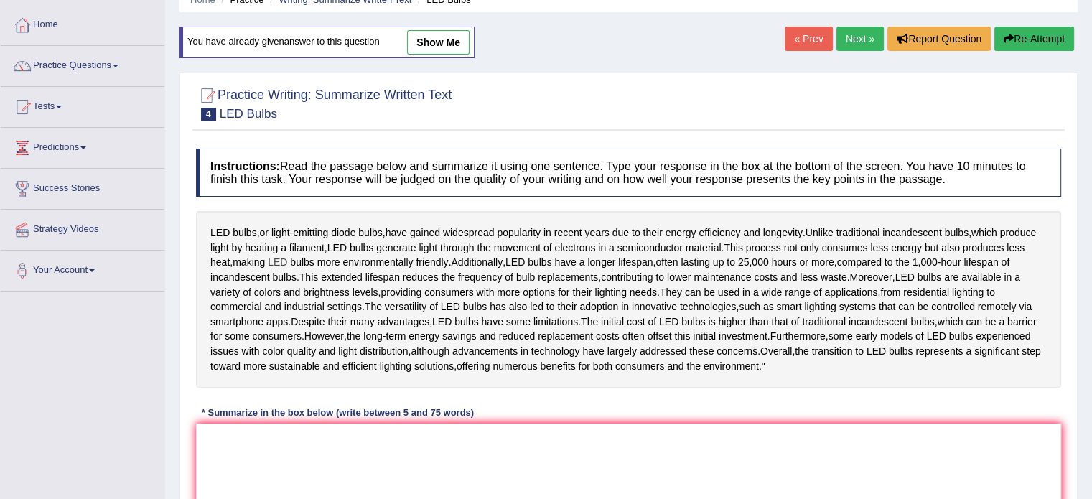
scroll to position [60, 0]
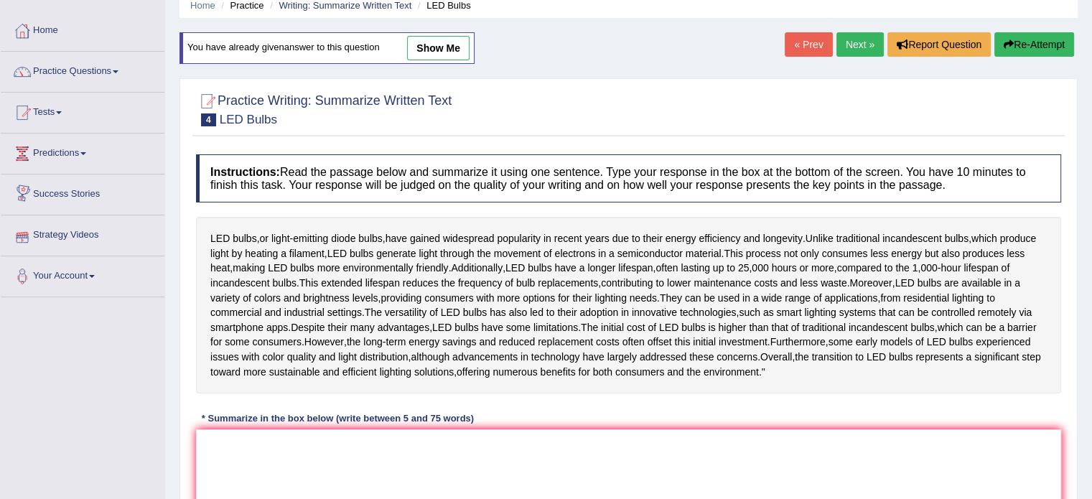
click at [71, 185] on link "Success Stories" at bounding box center [83, 193] width 164 height 36
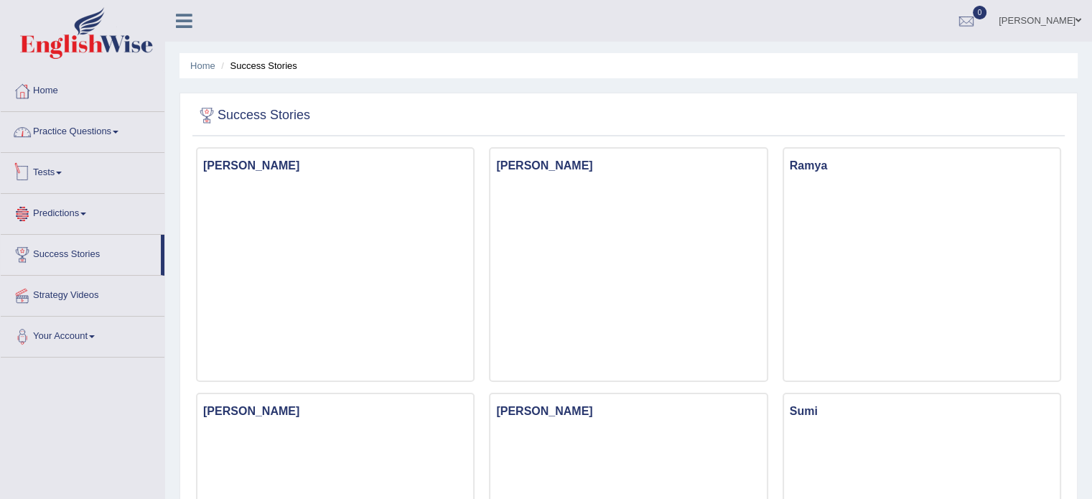
click at [111, 130] on link "Practice Questions" at bounding box center [83, 130] width 164 height 36
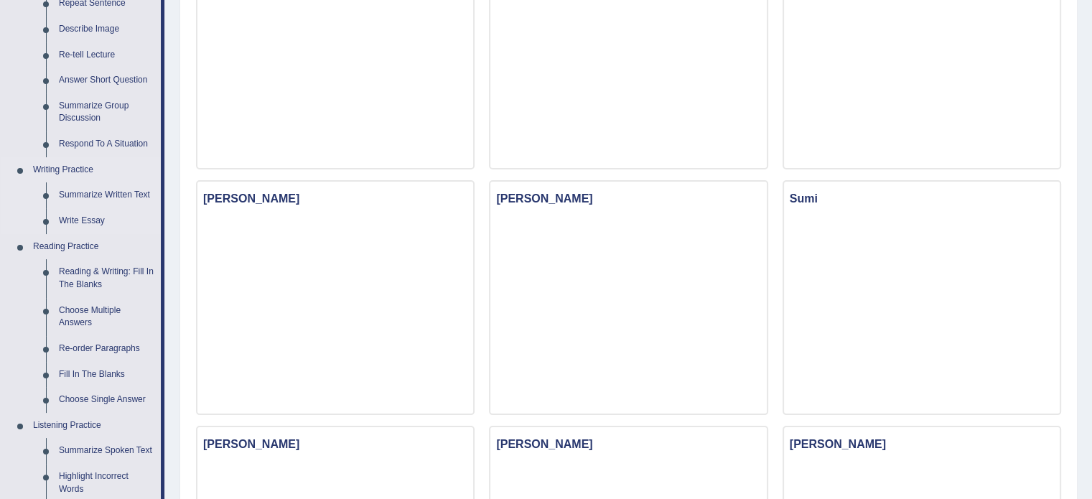
scroll to position [215, 0]
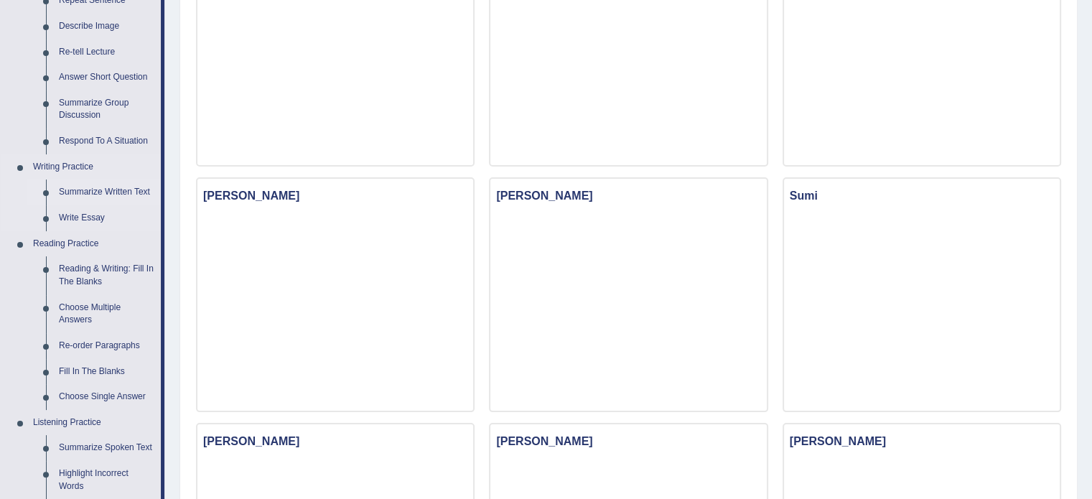
click at [111, 193] on link "Summarize Written Text" at bounding box center [106, 193] width 108 height 26
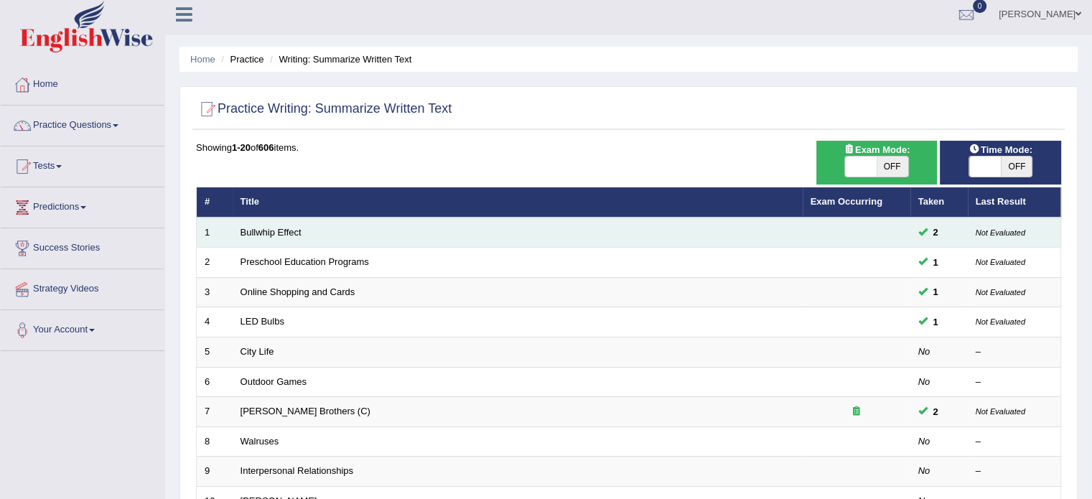
scroll to position [72, 0]
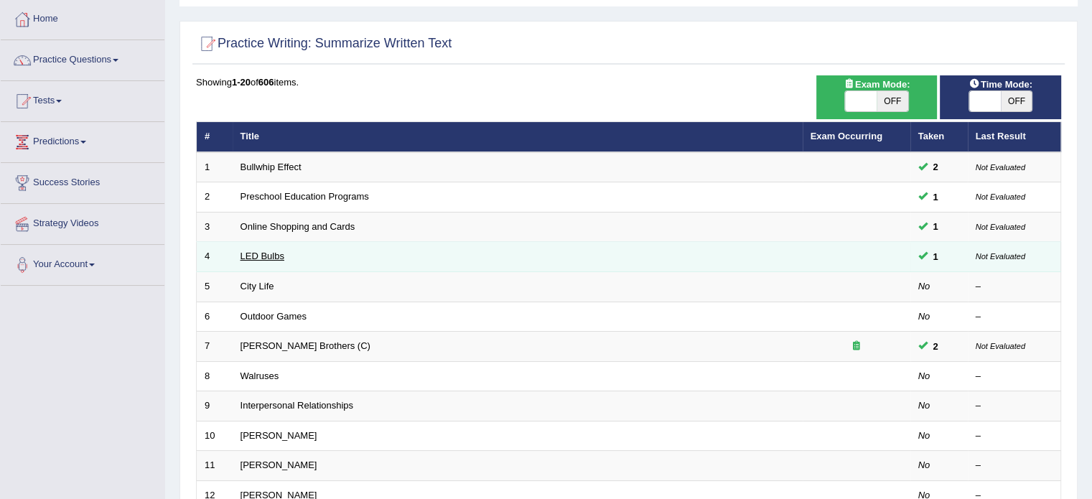
click at [274, 254] on link "LED Bulbs" at bounding box center [263, 256] width 44 height 11
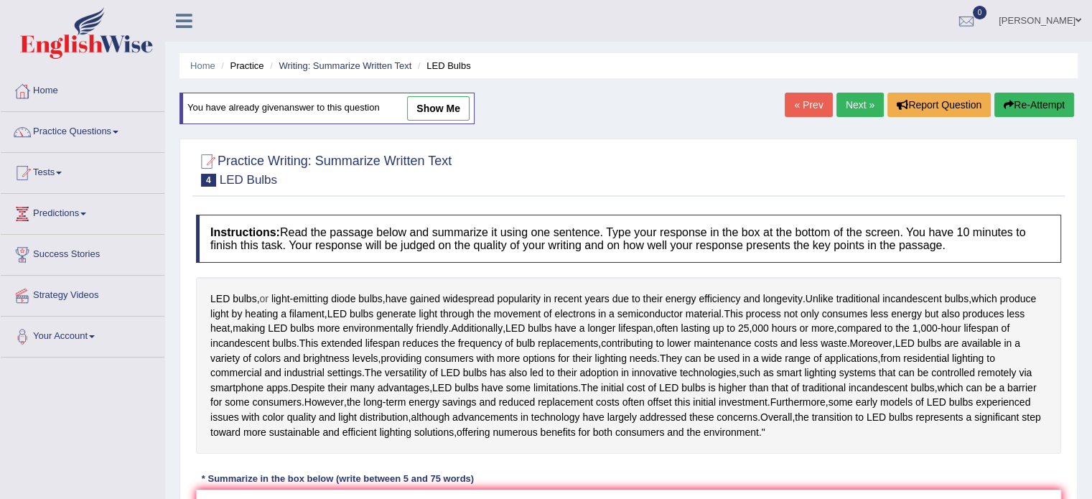
click at [264, 296] on span "or" at bounding box center [263, 299] width 9 height 15
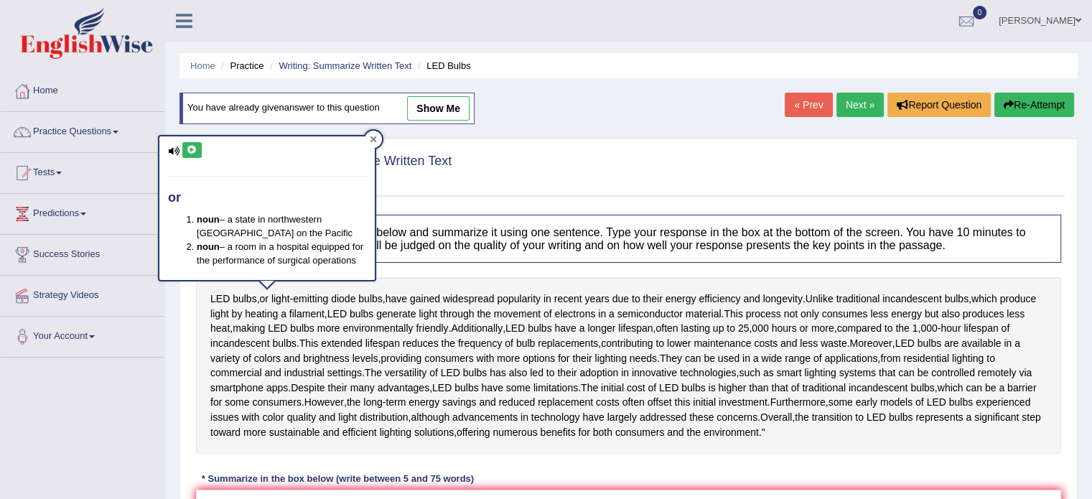
click at [380, 141] on div at bounding box center [373, 139] width 17 height 17
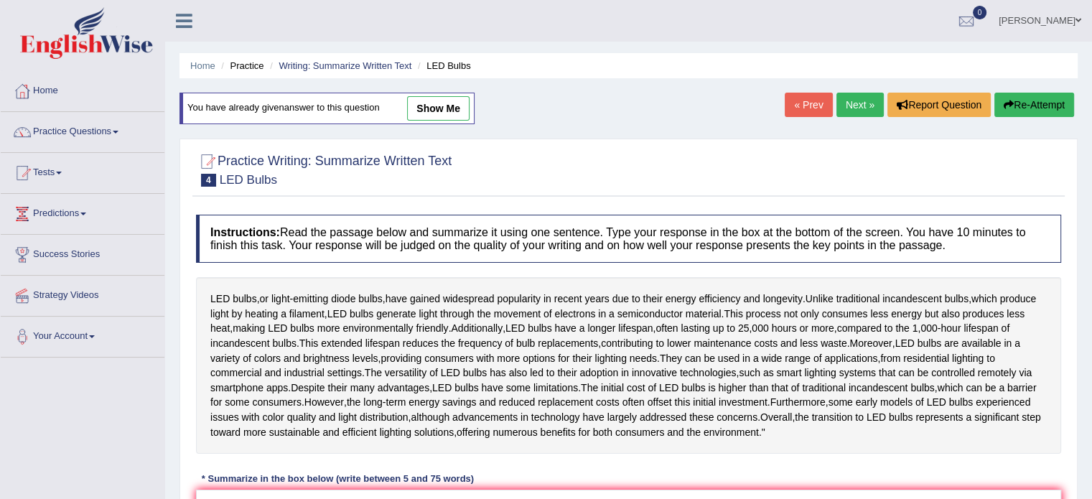
drag, startPoint x: 386, startPoint y: 107, endPoint x: 213, endPoint y: 103, distance: 173.2
click at [213, 103] on div "You have already given answer to this question show me" at bounding box center [327, 109] width 295 height 32
drag, startPoint x: 225, startPoint y: 114, endPoint x: 243, endPoint y: 116, distance: 18.8
click at [230, 115] on div "You have already given answer to this question show me" at bounding box center [327, 109] width 295 height 32
click at [427, 111] on link "show me" at bounding box center [438, 108] width 62 height 24
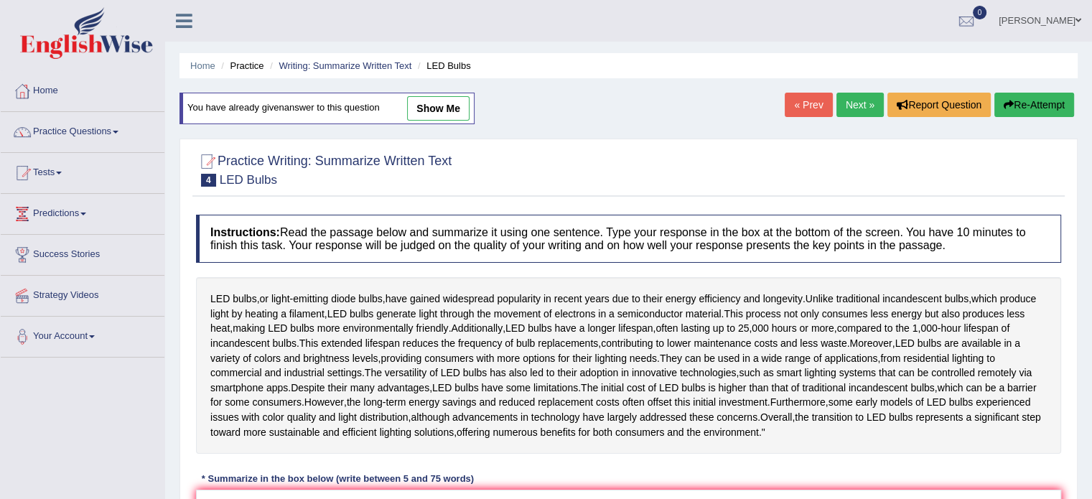
type textarea "Unlike traditional incandescent bulbs, which produce light by heating a filamen…"
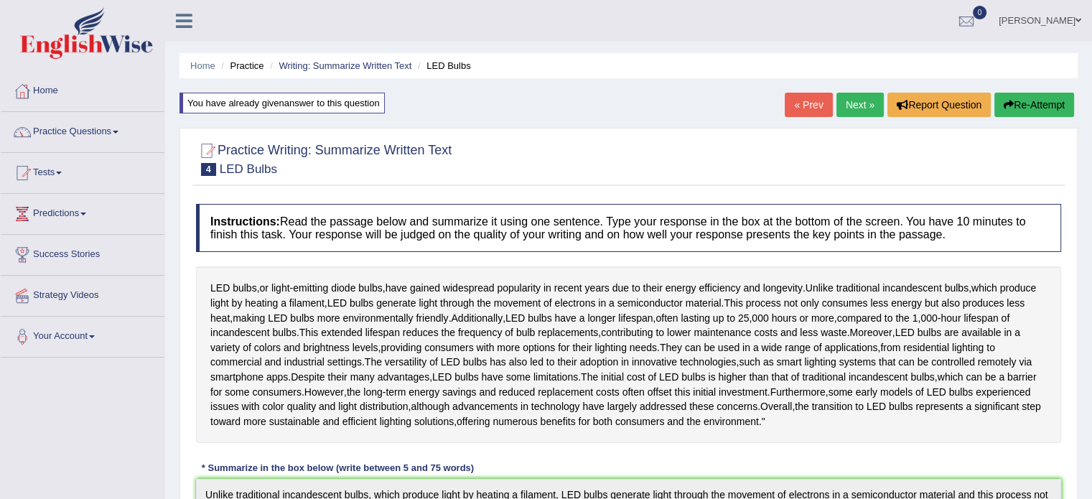
click at [366, 103] on div "You have already given answer to this question" at bounding box center [282, 103] width 205 height 21
click at [363, 65] on link "Writing: Summarize Written Text" at bounding box center [345, 65] width 133 height 11
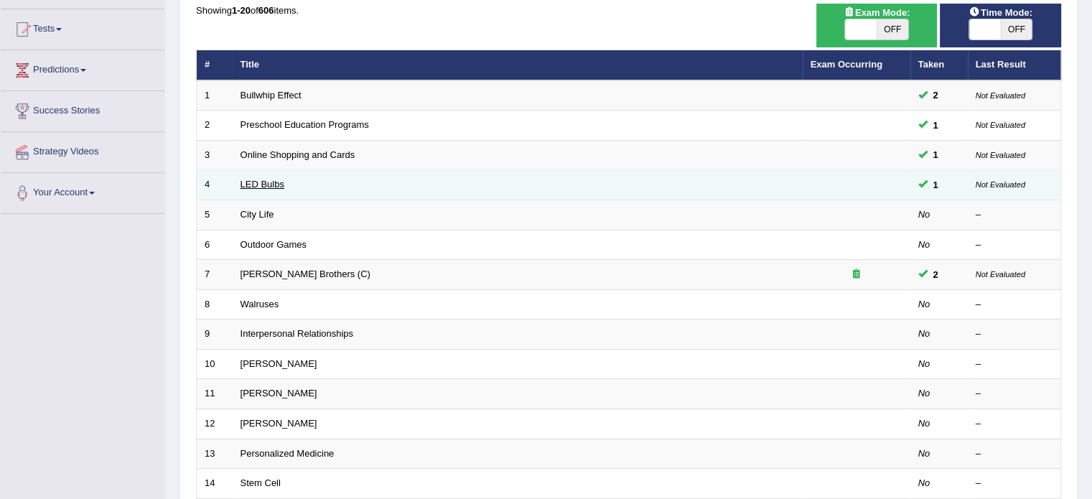
click at [273, 181] on link "LED Bulbs" at bounding box center [263, 184] width 44 height 11
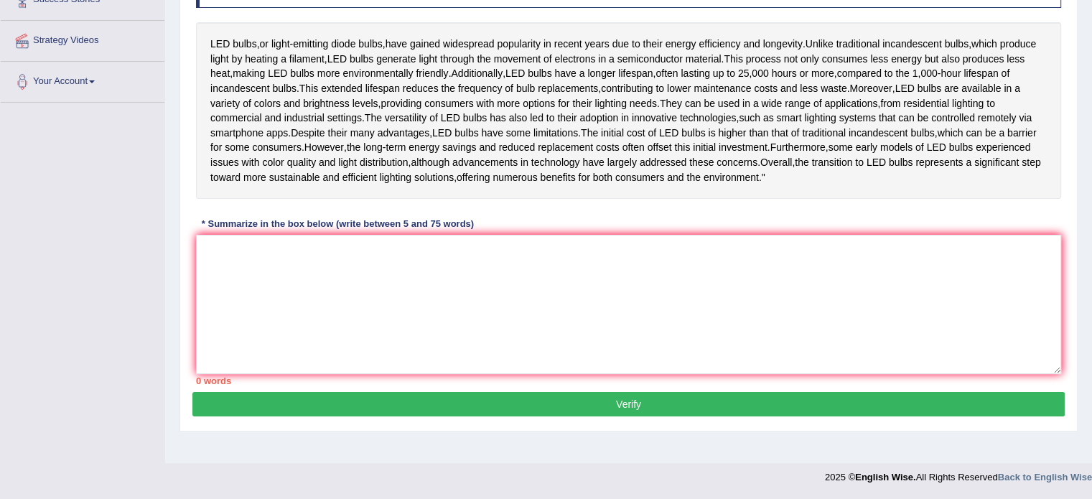
scroll to position [276, 0]
click at [457, 333] on textarea at bounding box center [629, 304] width 866 height 139
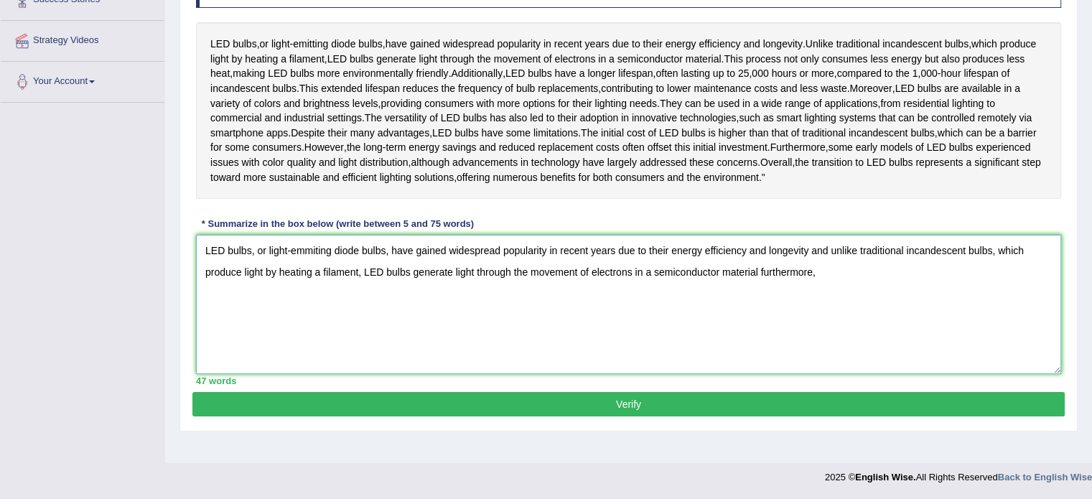
click at [810, 273] on textarea "LED bulbs, or light-emmiting diode bulbs, have gained widespread popularity in …" at bounding box center [629, 304] width 866 height 139
click at [863, 293] on textarea "LED bulbs, or light-emmiting diode bulbs, have gained widespread popularity in …" at bounding box center [629, 304] width 866 height 139
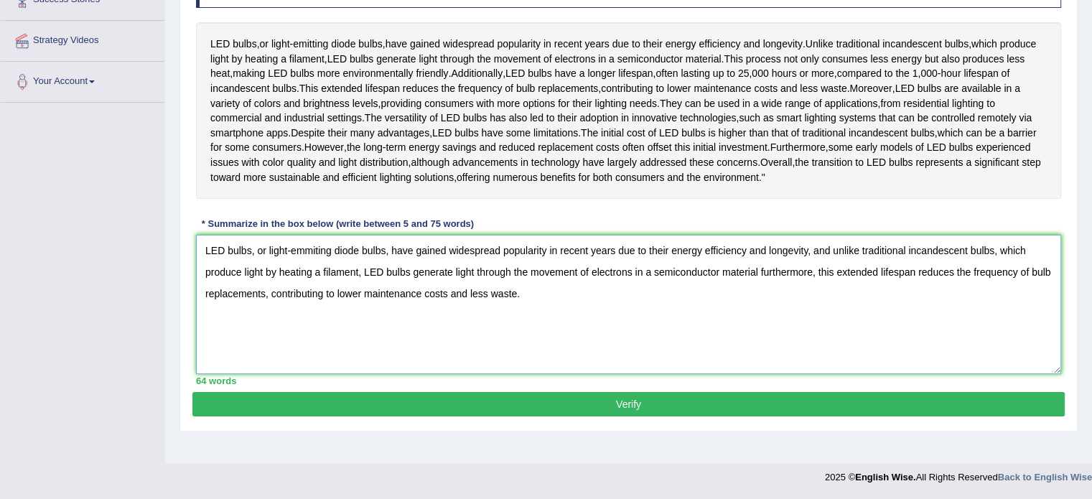
type textarea "LED bulbs, or light-emmiting diode bulbs, have gained widespread popularity in …"
click at [526, 417] on button "Verify" at bounding box center [628, 404] width 873 height 24
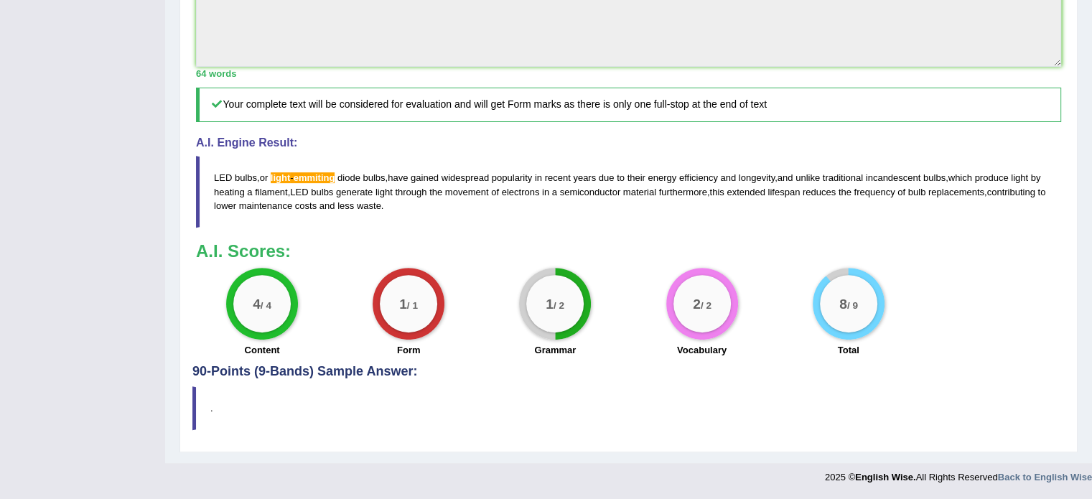
scroll to position [572, 0]
drag, startPoint x: 572, startPoint y: 268, endPoint x: 550, endPoint y: 254, distance: 25.9
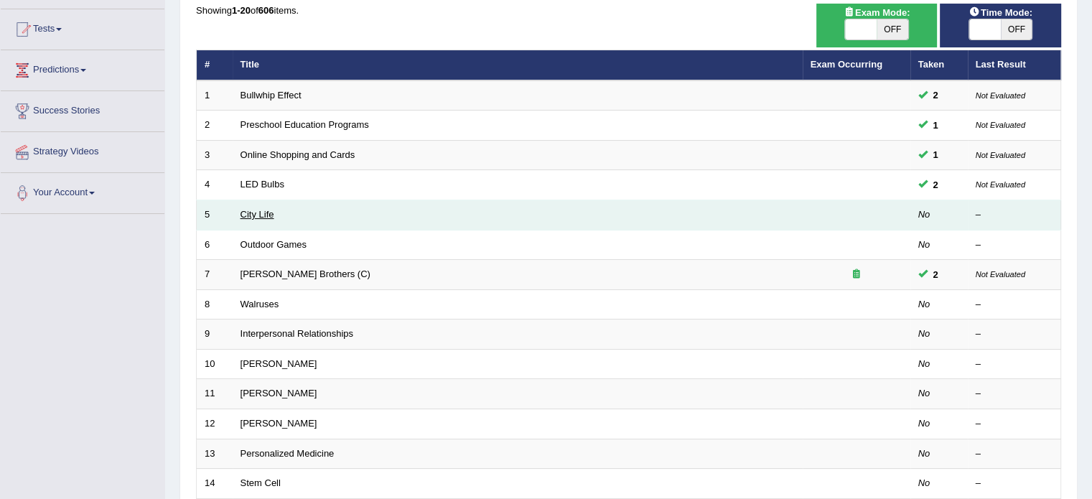
click at [268, 215] on link "City Life" at bounding box center [258, 214] width 34 height 11
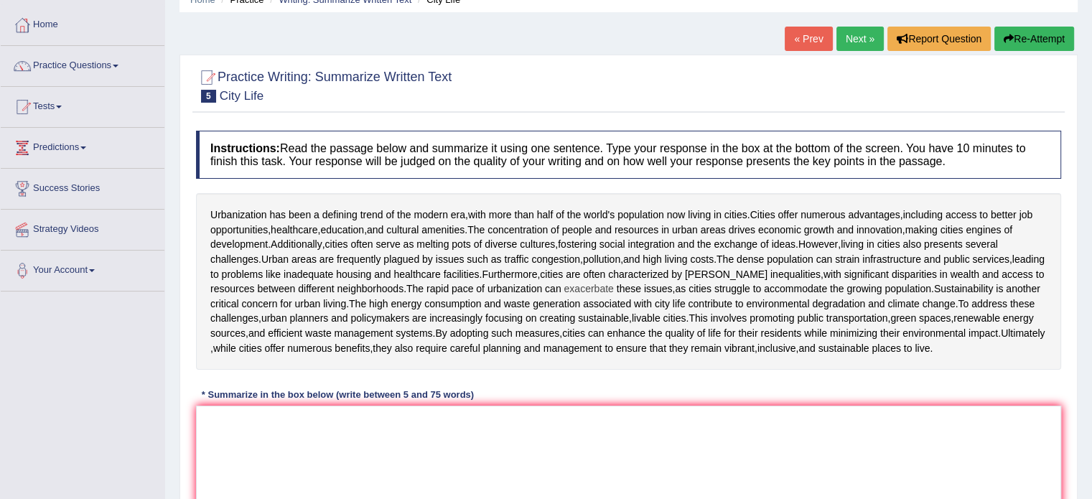
scroll to position [72, 0]
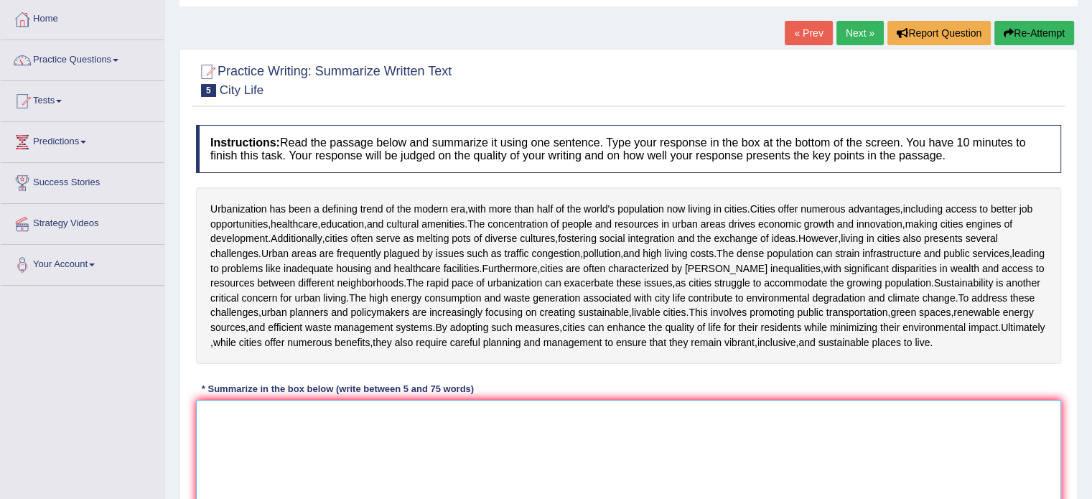
click at [580, 450] on textarea at bounding box center [629, 469] width 866 height 139
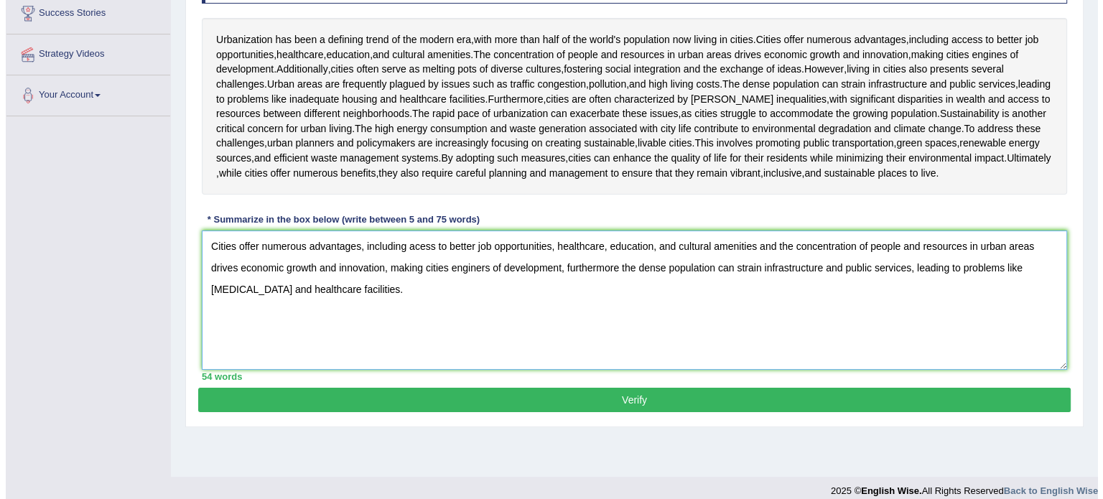
scroll to position [255, 0]
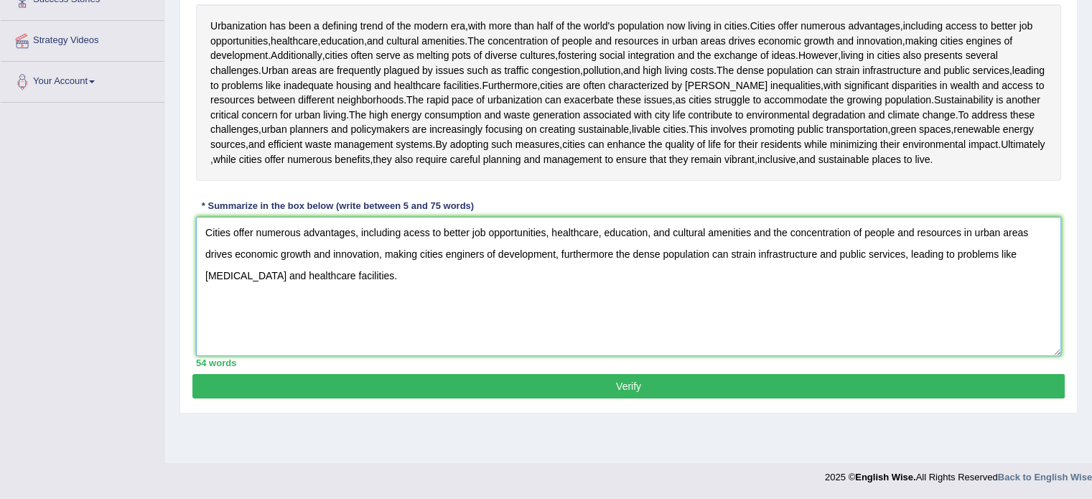
type textarea "Cities offer numerous advantages, including acess to better job opportunities, …"
click at [827, 397] on button "Verify" at bounding box center [628, 386] width 873 height 24
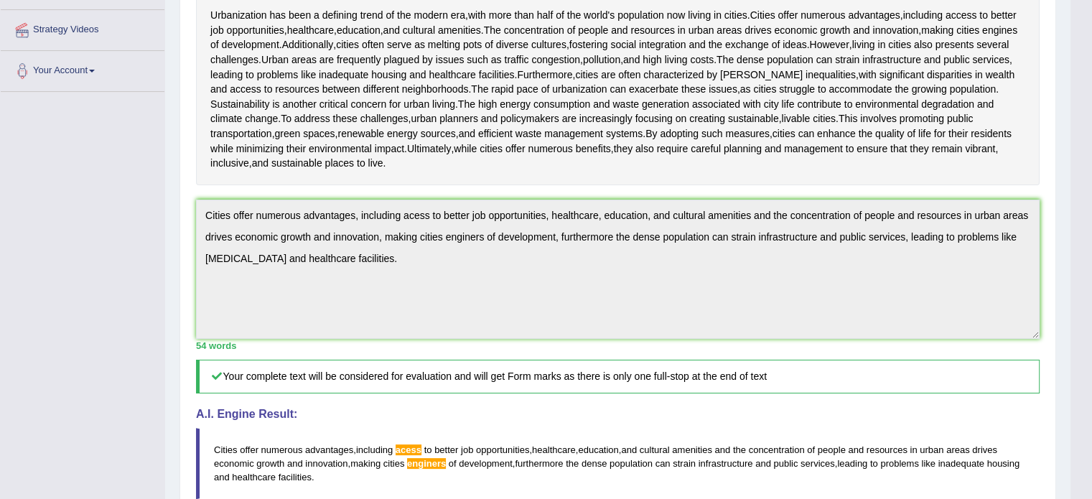
scroll to position [248, 0]
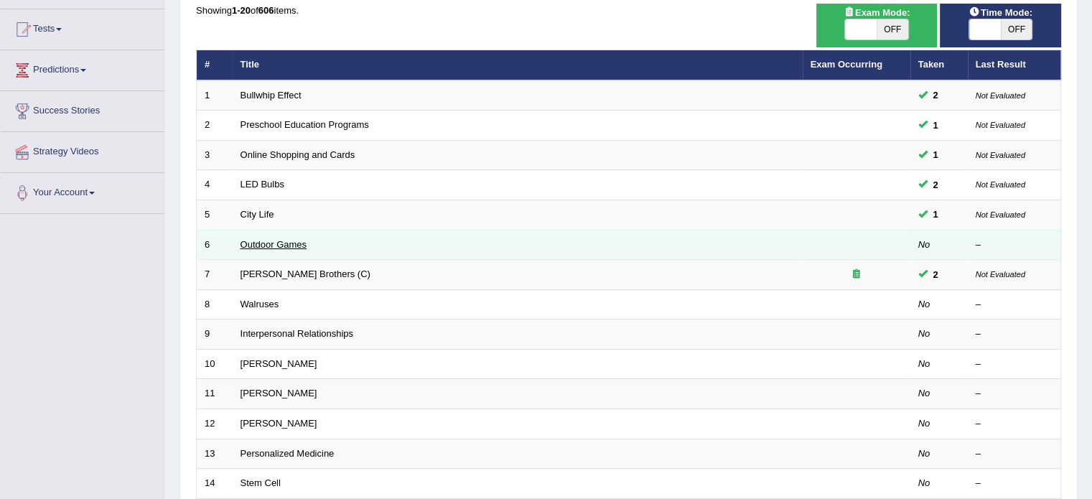
click at [279, 246] on link "Outdoor Games" at bounding box center [274, 244] width 67 height 11
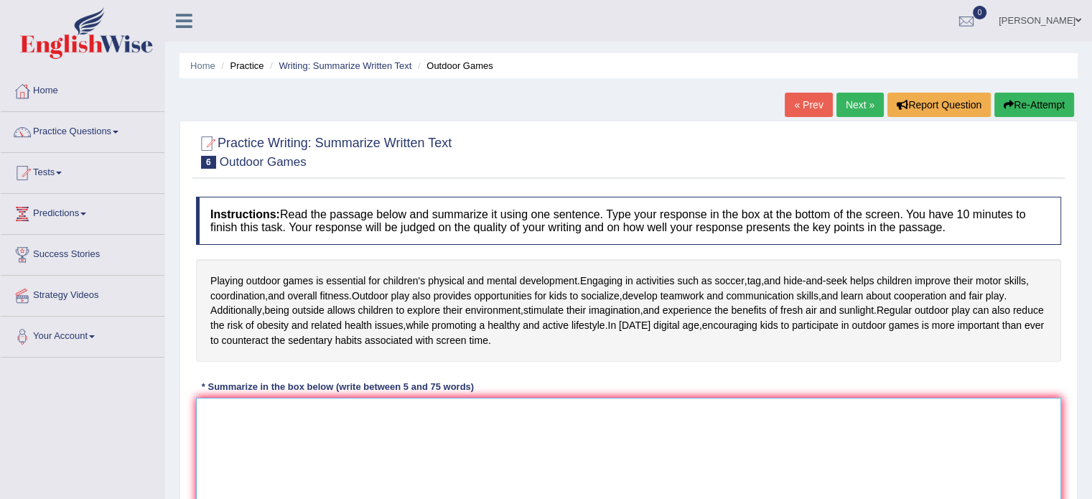
click at [618, 445] on textarea at bounding box center [629, 467] width 866 height 139
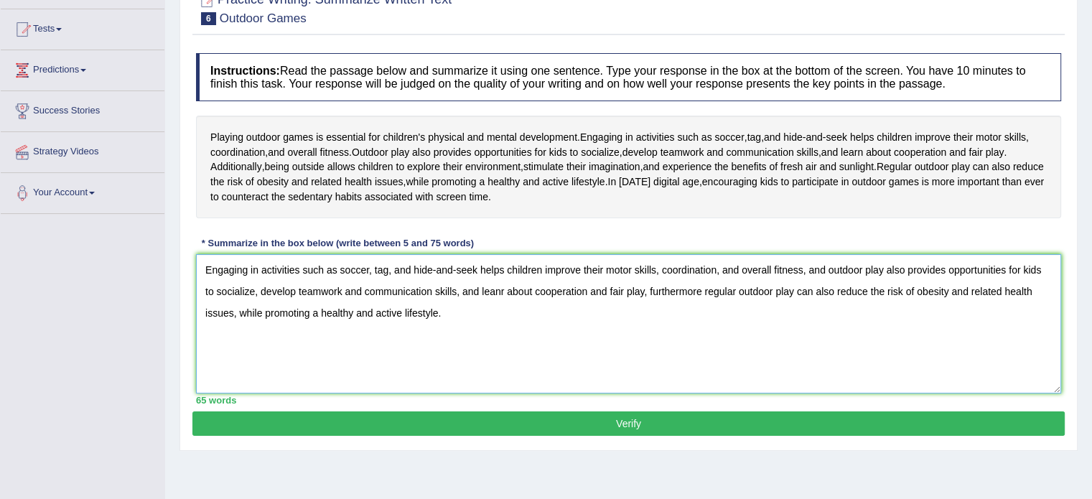
scroll to position [144, 0]
click at [501, 289] on textarea "Engaging in activities such as soccer, tag, and hide-and-seek helps children im…" at bounding box center [629, 323] width 866 height 139
type textarea "Engaging in activities such as soccer, tag, and hide-and-seek helps children im…"
click at [531, 413] on button "Verify" at bounding box center [628, 424] width 873 height 24
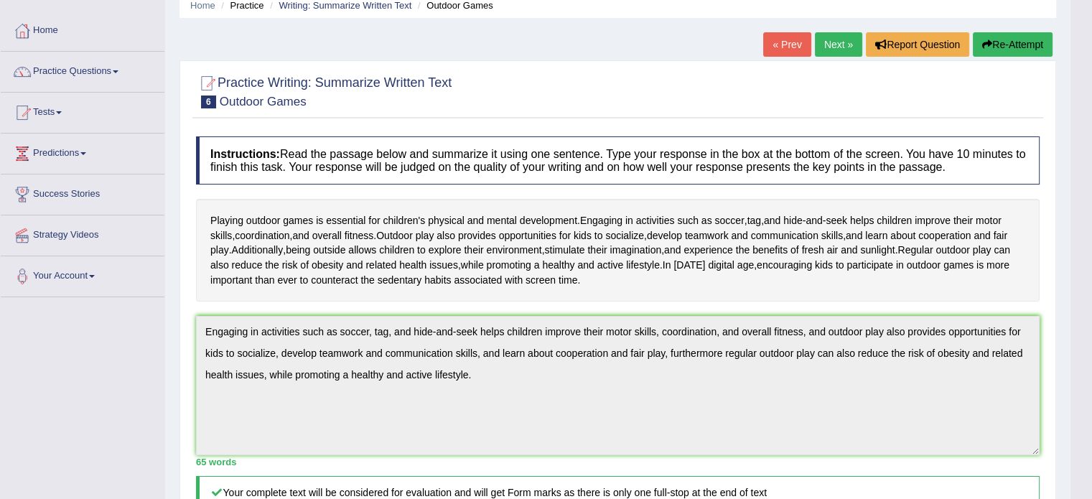
scroll to position [0, 0]
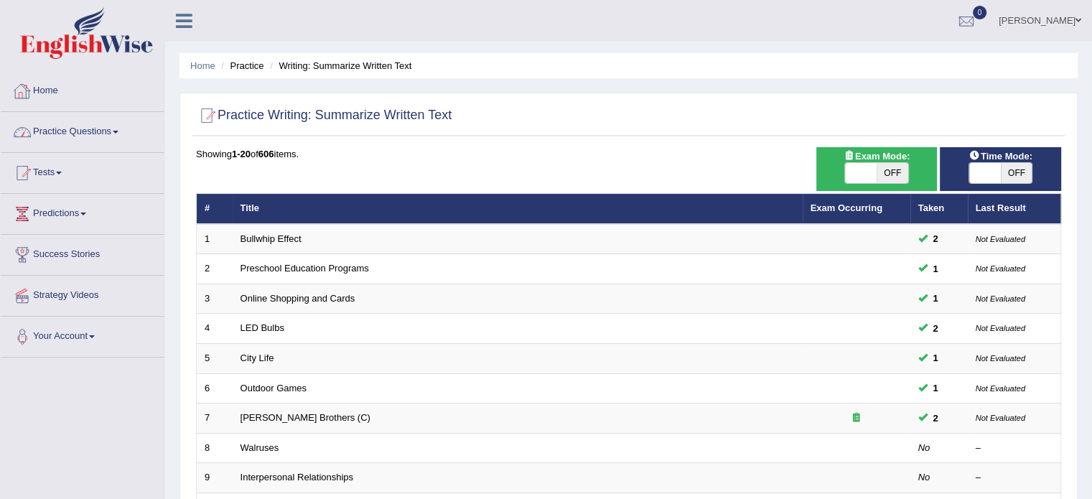
click at [77, 133] on link "Practice Questions" at bounding box center [83, 130] width 164 height 36
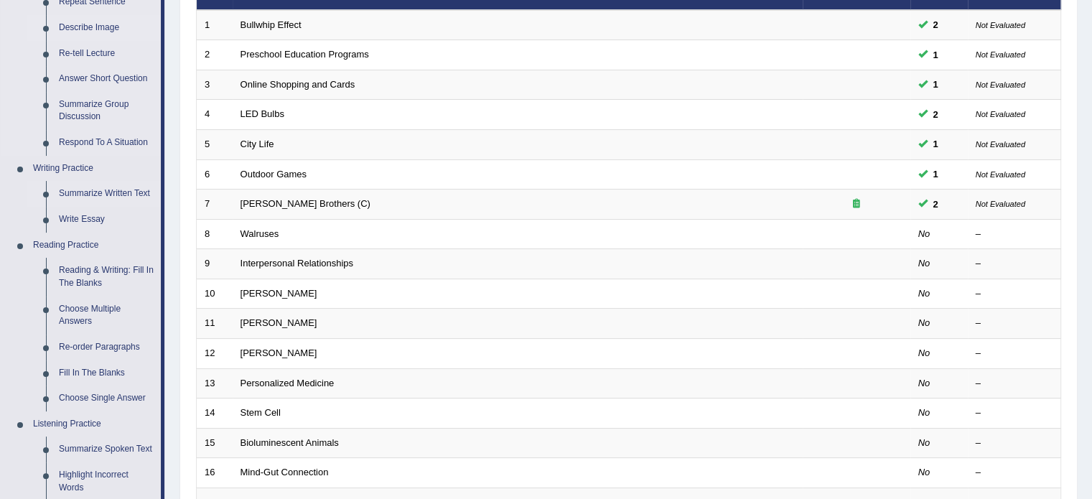
scroll to position [215, 0]
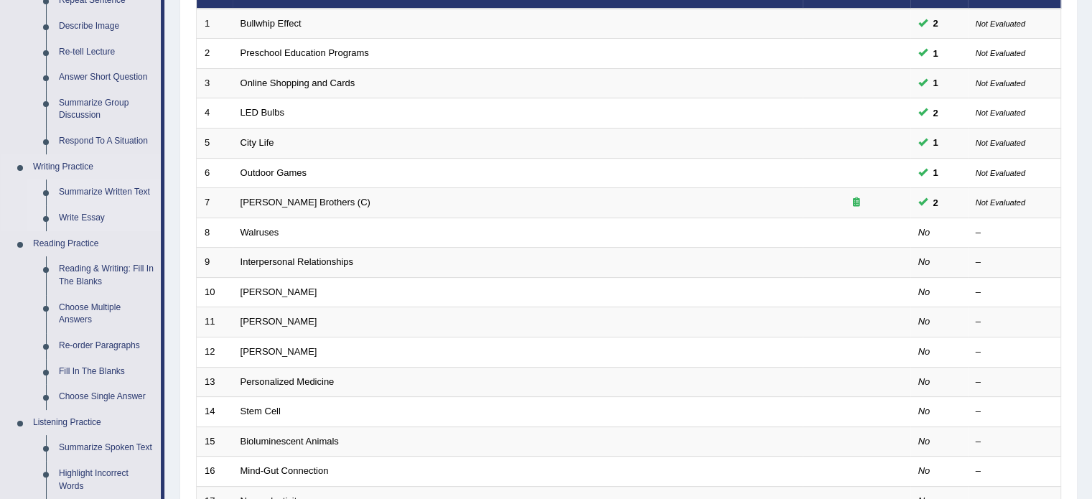
click at [91, 215] on link "Write Essay" at bounding box center [106, 218] width 108 height 26
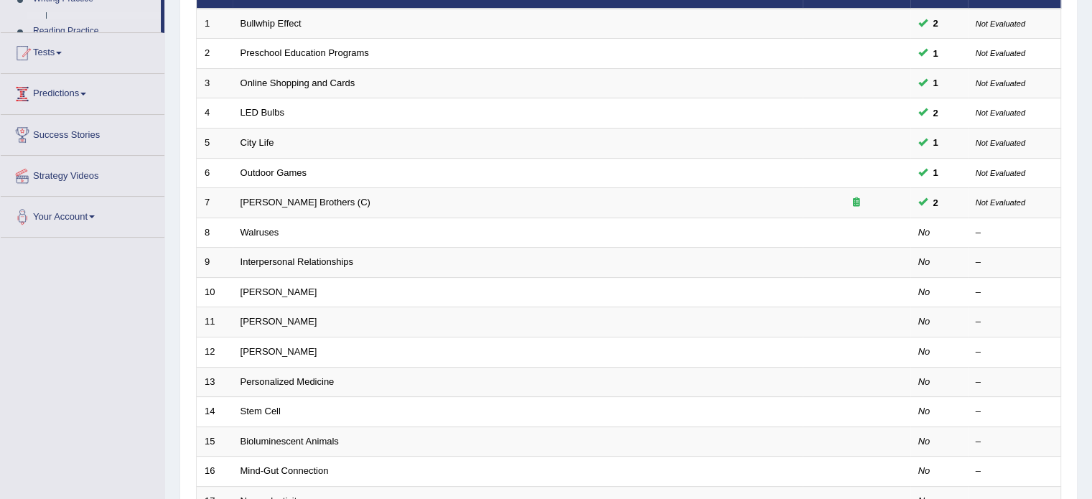
scroll to position [230, 0]
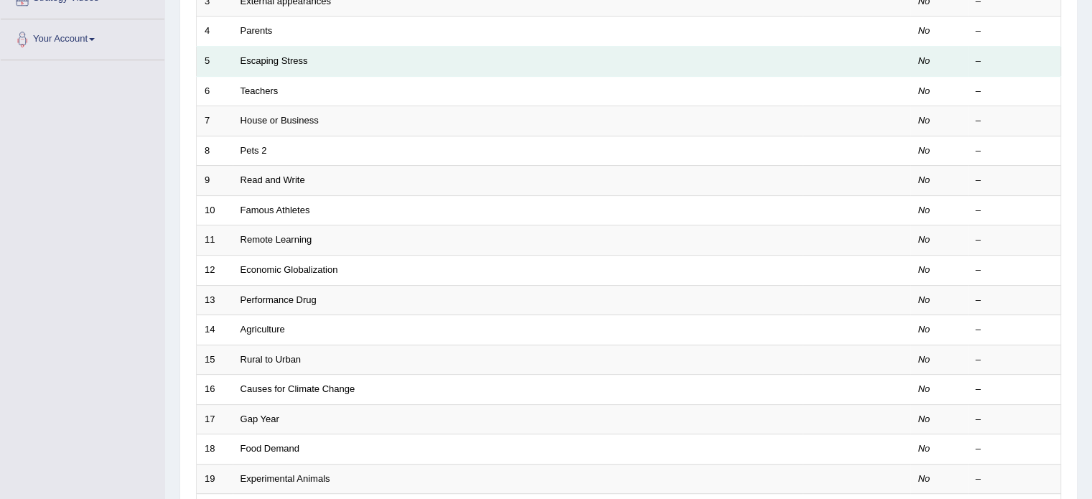
scroll to position [72, 0]
